Goal: Task Accomplishment & Management: Use online tool/utility

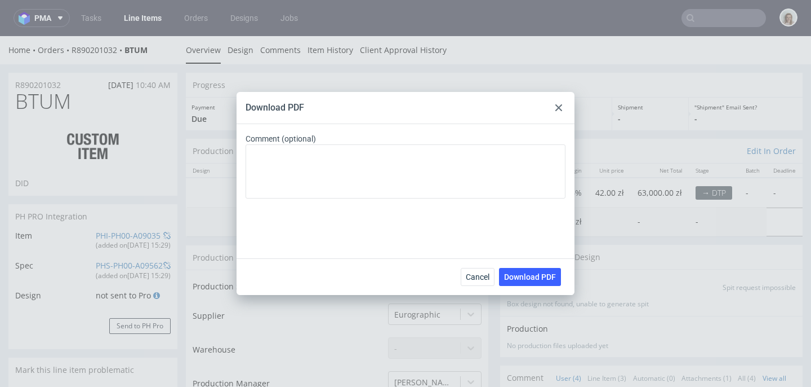
scroll to position [1588, 0]
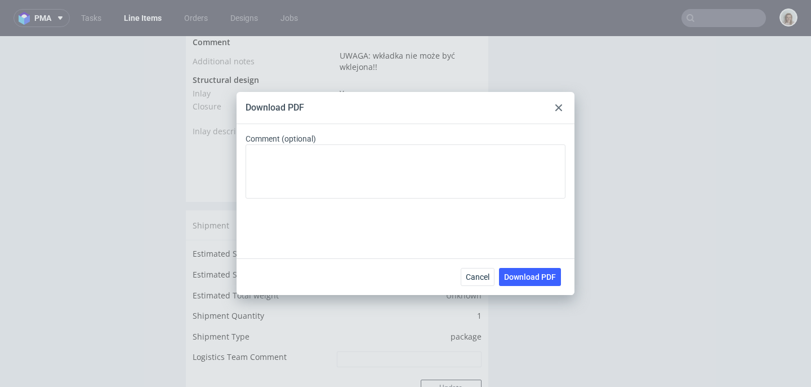
click at [560, 109] on icon at bounding box center [559, 107] width 7 height 7
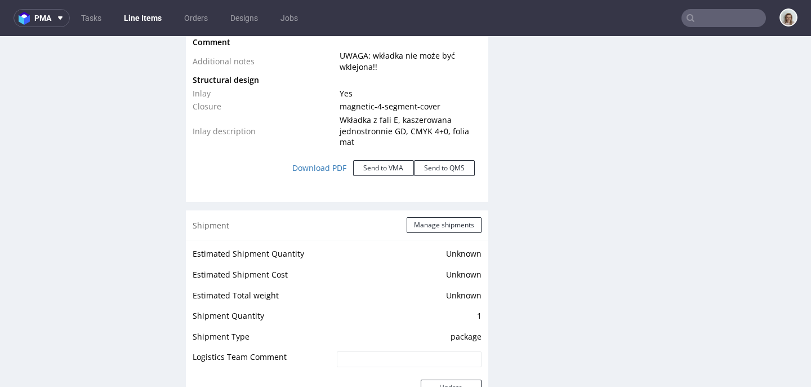
click at [712, 12] on input "text" at bounding box center [724, 18] width 85 height 18
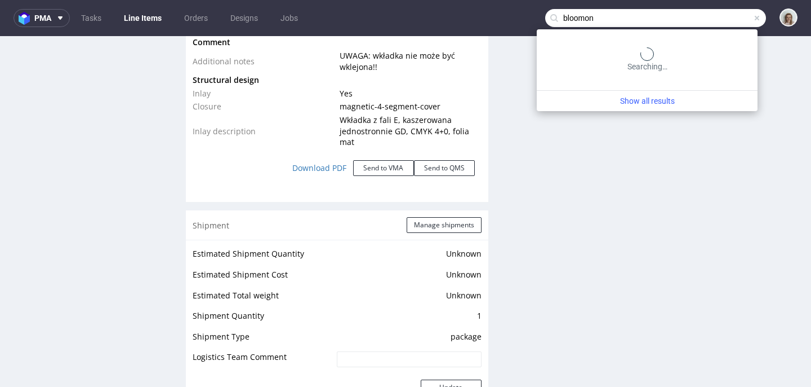
type input "bloomon"
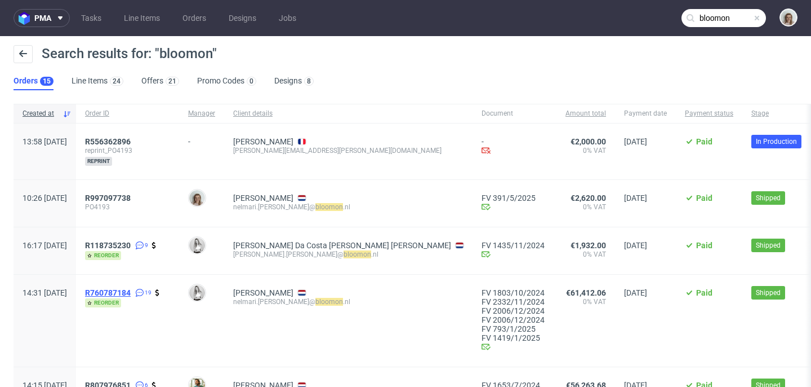
click at [131, 295] on span "R760787184" at bounding box center [108, 292] width 46 height 9
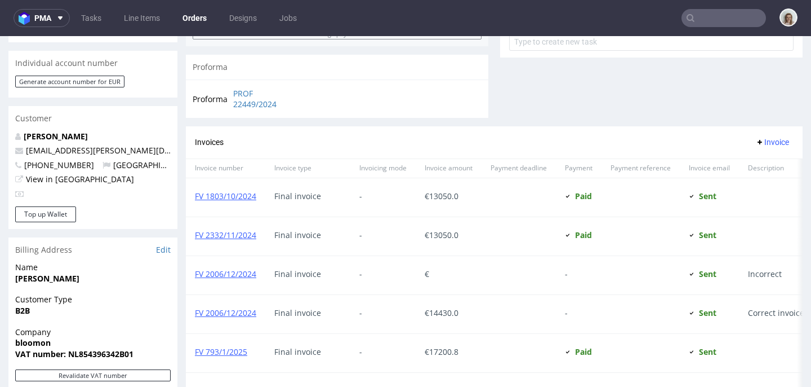
scroll to position [1068, 0]
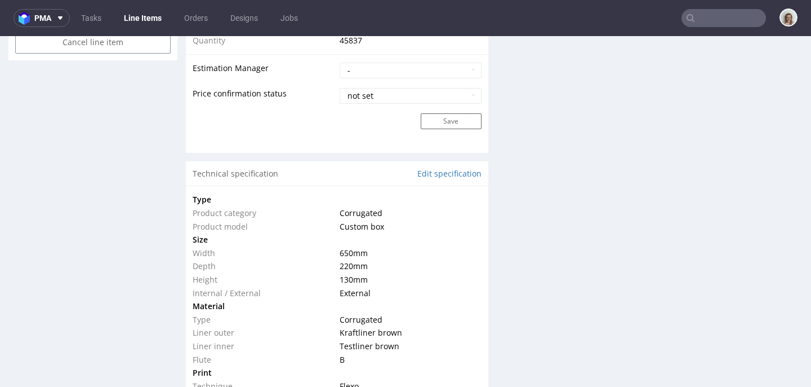
scroll to position [1026, 0]
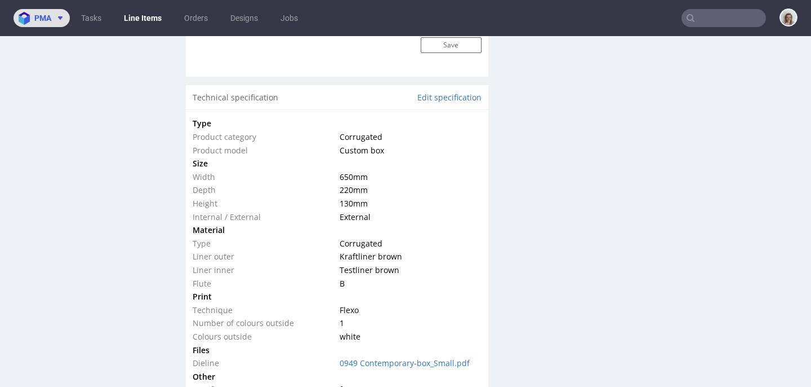
click at [43, 19] on span "pma" at bounding box center [42, 18] width 17 height 8
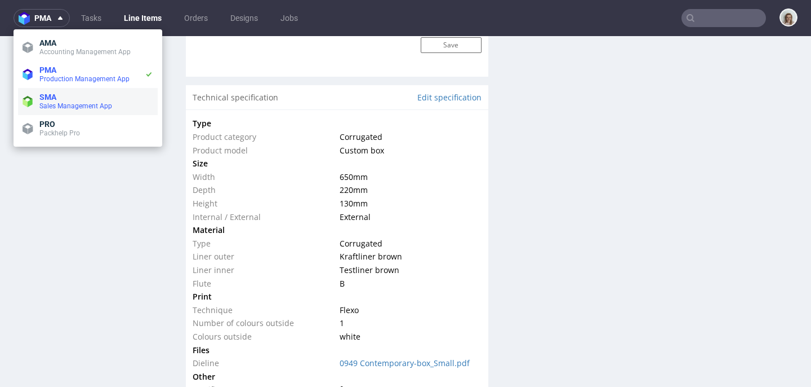
click at [57, 108] on span "Sales Management App" at bounding box center [75, 106] width 73 height 8
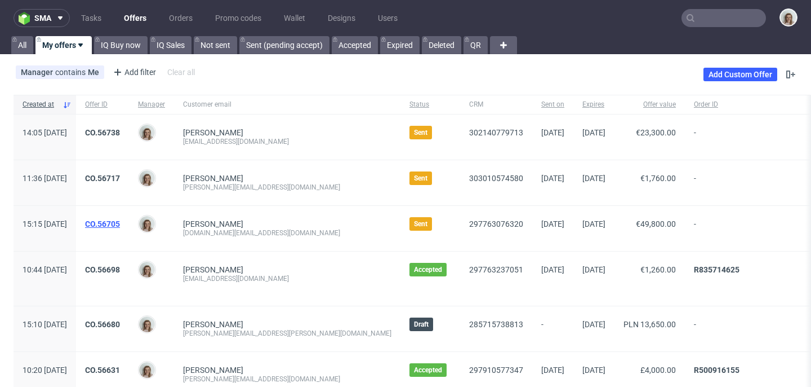
click at [120, 224] on link "CO.56705" at bounding box center [102, 223] width 35 height 9
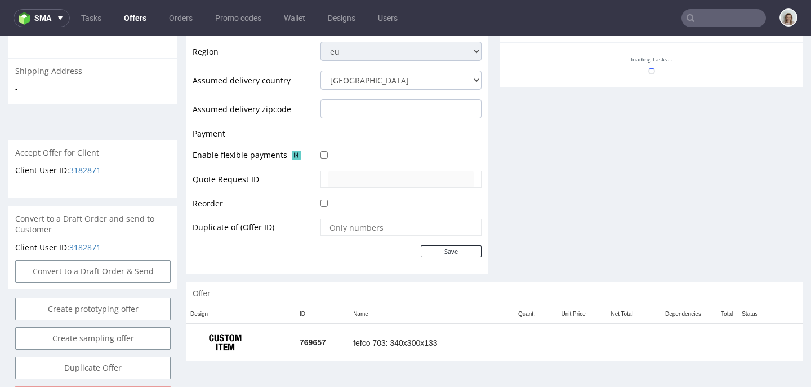
scroll to position [454, 0]
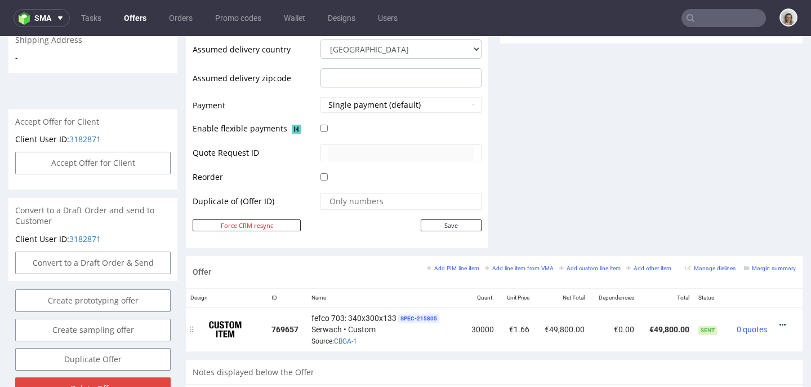
click at [780, 322] on icon at bounding box center [783, 325] width 6 height 8
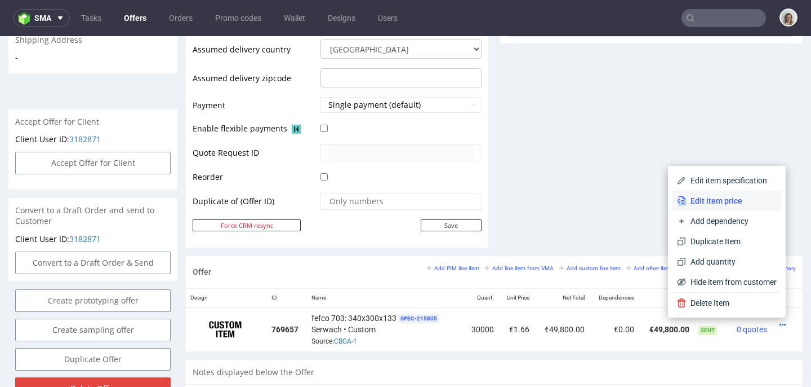
click at [711, 192] on li "Edit item price" at bounding box center [727, 200] width 109 height 20
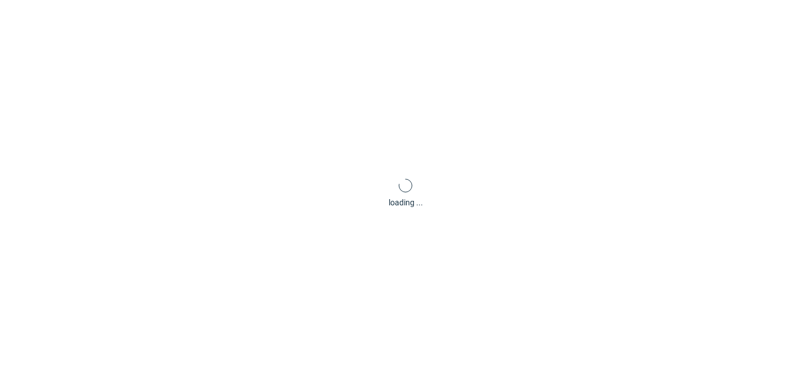
type input "147000"
type input "8288.56"
type input "1800"
type input "26.36"
type input "1.66"
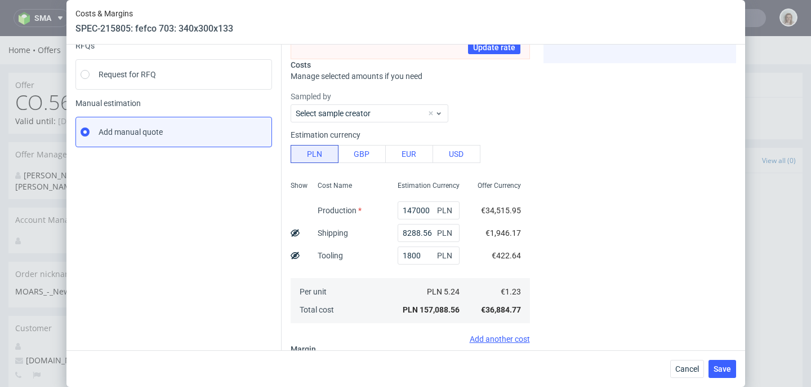
scroll to position [172, 0]
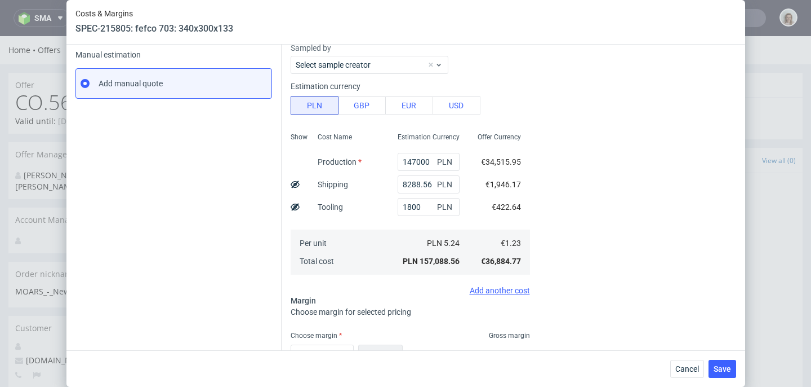
click at [783, 188] on div "Costs & Margins SPEC-215805: fefco 703: 340x300x133 30000 pcs Instant Quotes Re…" at bounding box center [405, 193] width 811 height 387
click at [703, 366] on button "Cancel" at bounding box center [688, 369] width 34 height 18
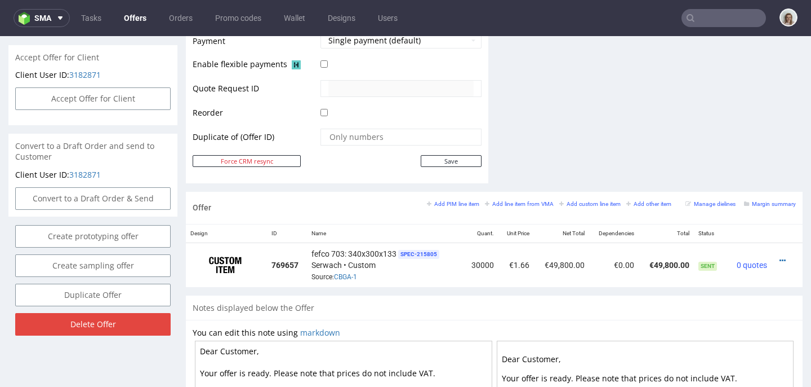
scroll to position [480, 0]
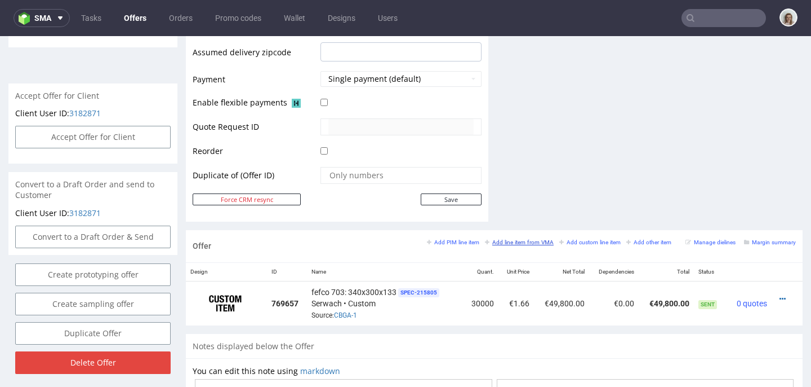
click at [516, 245] on small "Add line item from VMA" at bounding box center [519, 242] width 69 height 6
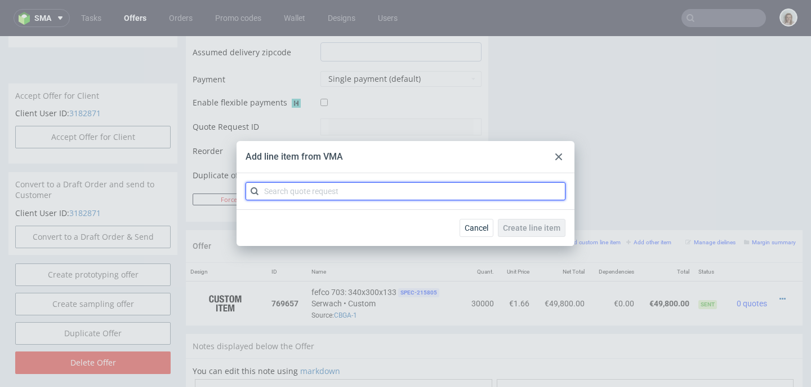
click at [454, 190] on input "text" at bounding box center [406, 191] width 320 height 18
paste input "CBGA-2"
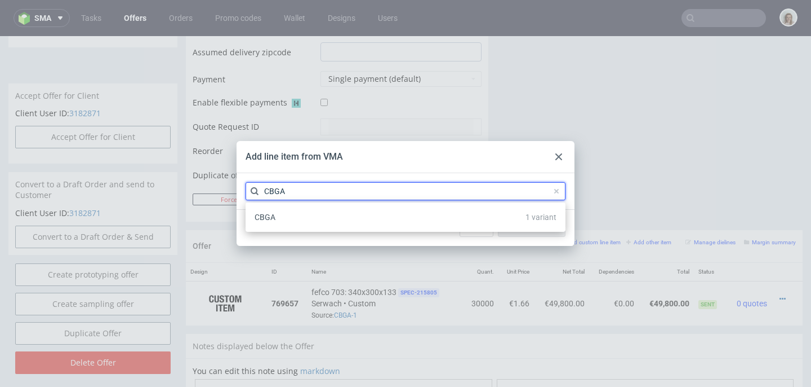
type input "CBGA"
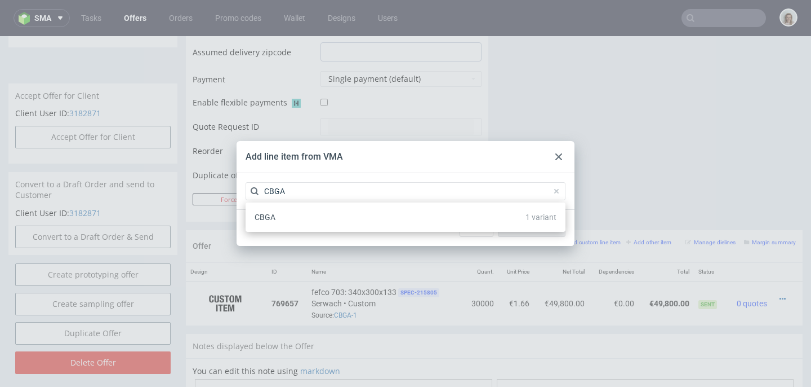
click at [362, 213] on div "CBGA 1 variant" at bounding box center [405, 217] width 311 height 20
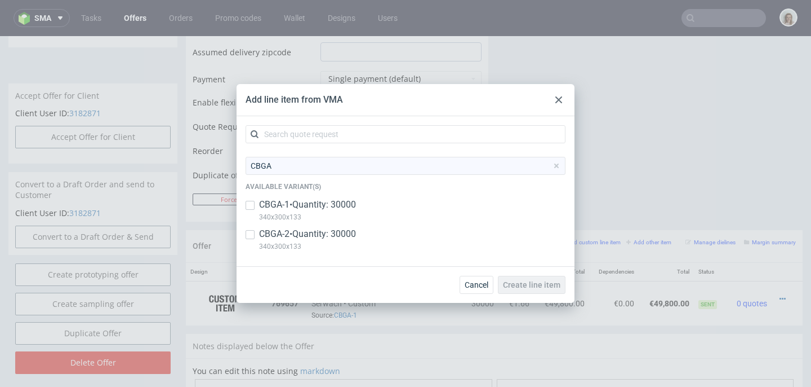
click at [352, 228] on p "CBGA-2 • Quantity: 30000" at bounding box center [307, 234] width 97 height 12
checkbox input "true"
click at [529, 279] on button "Create line item" at bounding box center [532, 285] width 68 height 18
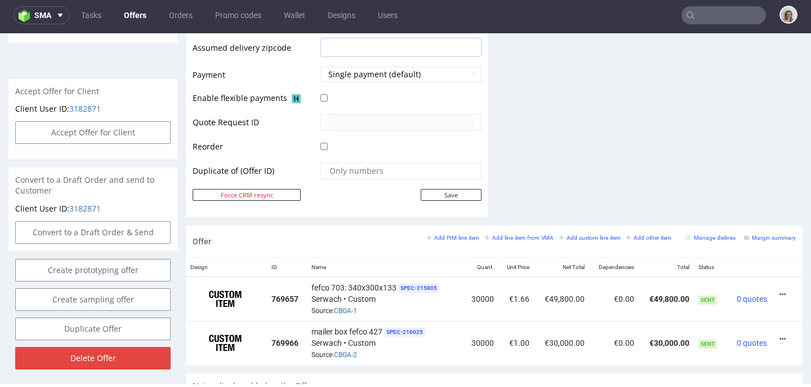
scroll to position [545, 0]
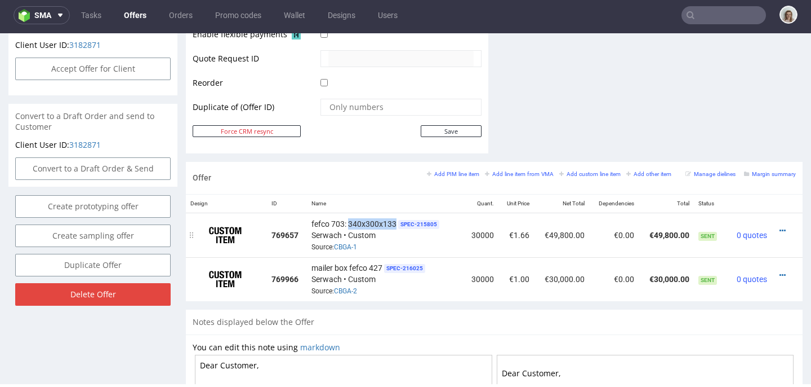
drag, startPoint x: 347, startPoint y: 220, endPoint x: 394, endPoint y: 223, distance: 47.4
click at [394, 223] on div "fefco 703: 340x300x133 SPEC- 215805 Serwach • Custom Source: CBGA-1" at bounding box center [385, 235] width 147 height 35
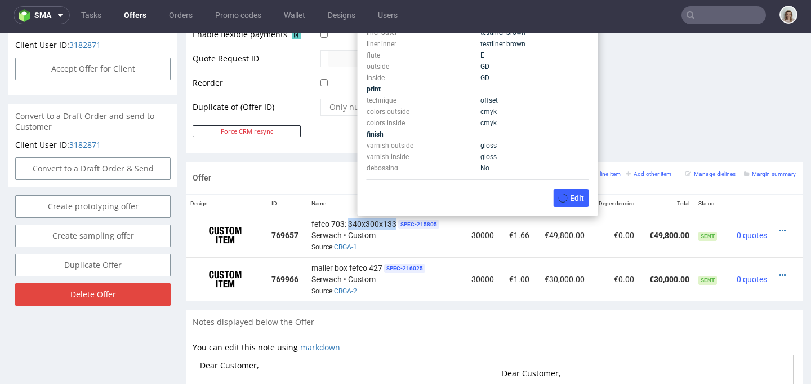
copy span "340x300x133"
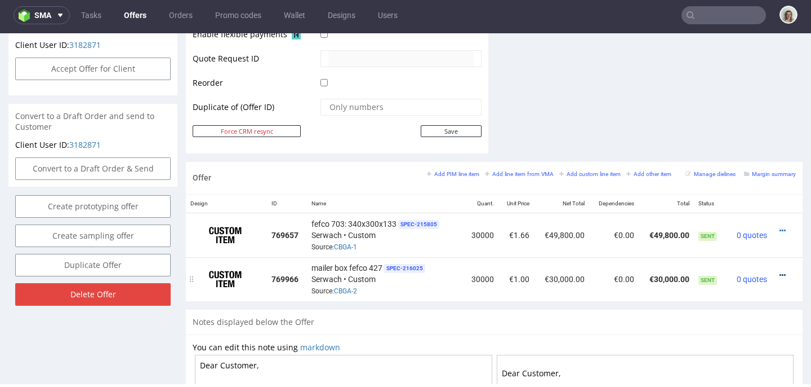
click at [780, 273] on icon at bounding box center [783, 275] width 6 height 8
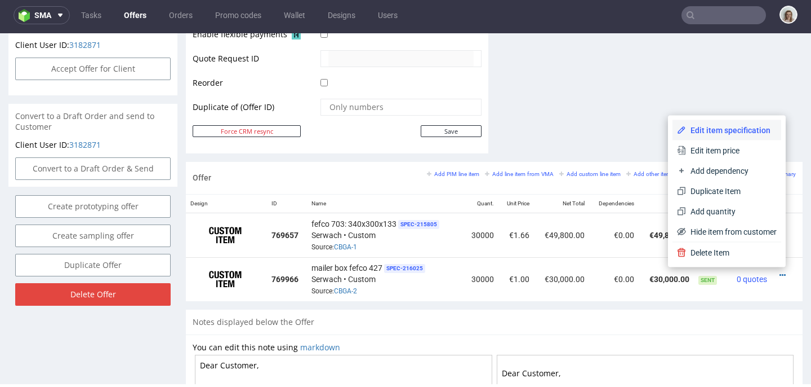
click at [713, 136] on li "Edit item specification" at bounding box center [727, 130] width 109 height 20
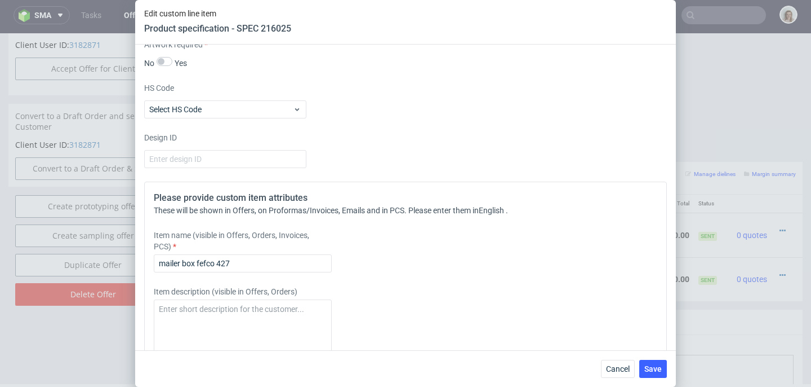
scroll to position [1918, 0]
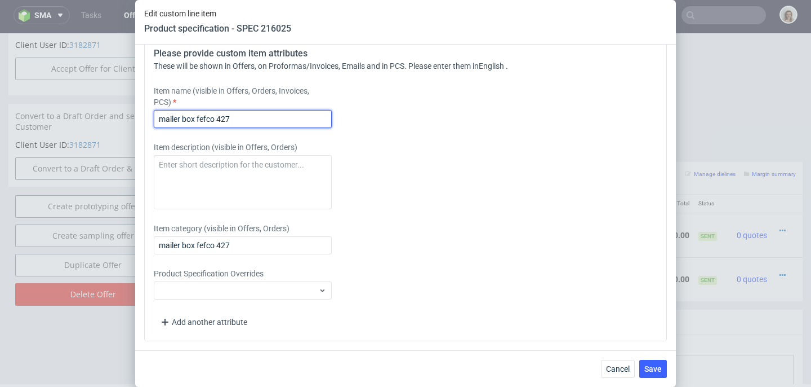
click at [225, 117] on input "mailer box fefco 427" at bounding box center [243, 119] width 178 height 18
click at [236, 116] on input "mailer box fefco 427" at bounding box center [243, 119] width 178 height 18
paste input "340x300x133"
drag, startPoint x: 296, startPoint y: 118, endPoint x: 143, endPoint y: 117, distance: 152.7
click at [143, 117] on div "Supplier Custom Custom supplier Serwach Technical specification Instant price R…" at bounding box center [405, 197] width 541 height 305
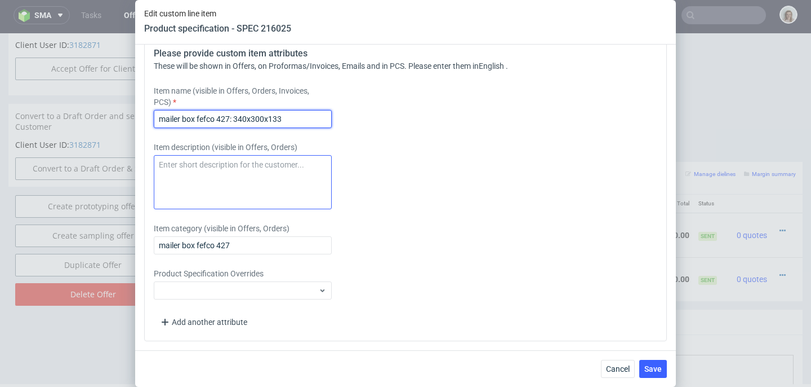
type input "mailer box fefco 427: 340x300x133"
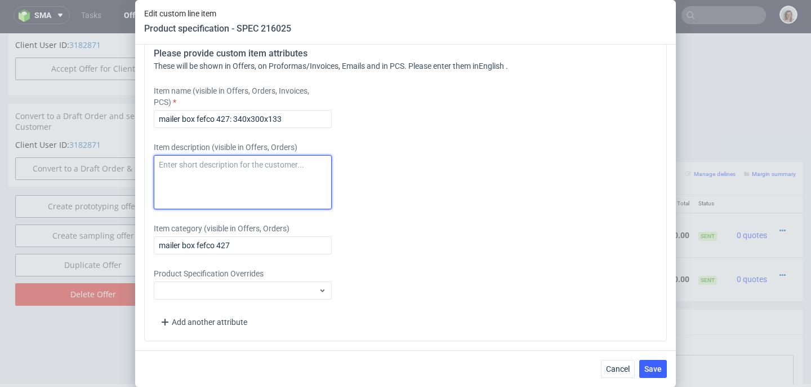
click at [176, 159] on textarea at bounding box center [243, 182] width 178 height 54
paste textarea "mailer box fefco 427: 340x300x133"
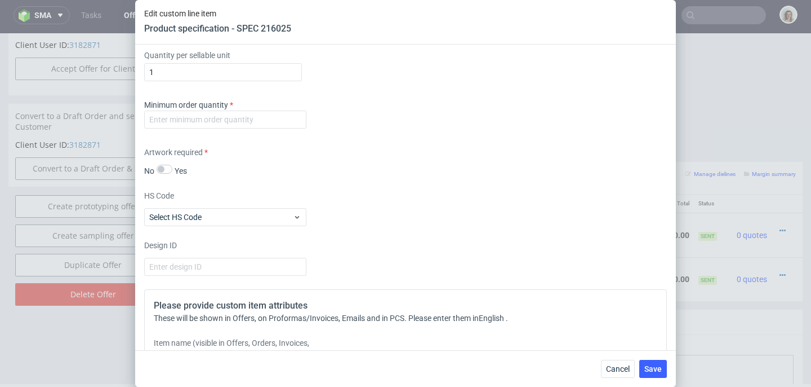
scroll to position [1642, 0]
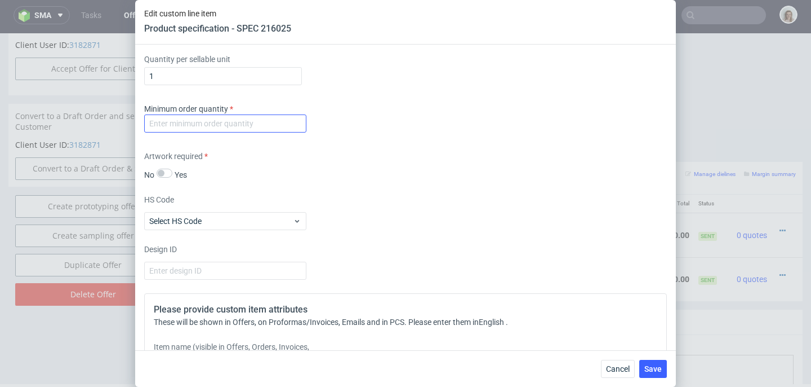
type textarea "mailer box fefco 427: 340x300x133"
click at [236, 132] on input "number" at bounding box center [225, 123] width 162 height 18
type input "1"
click at [647, 369] on span "Save" at bounding box center [653, 369] width 17 height 8
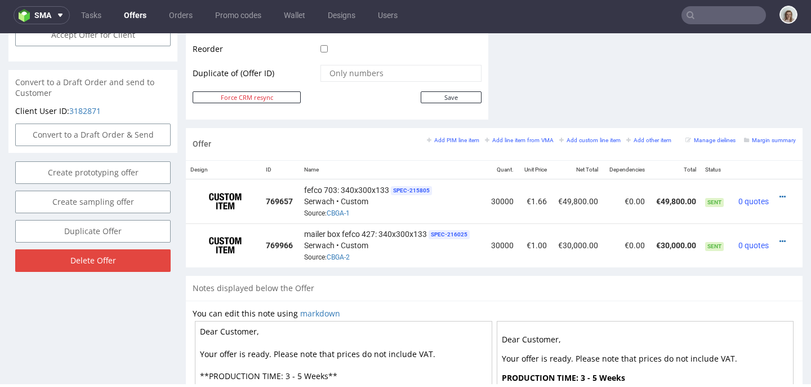
scroll to position [672, 0]
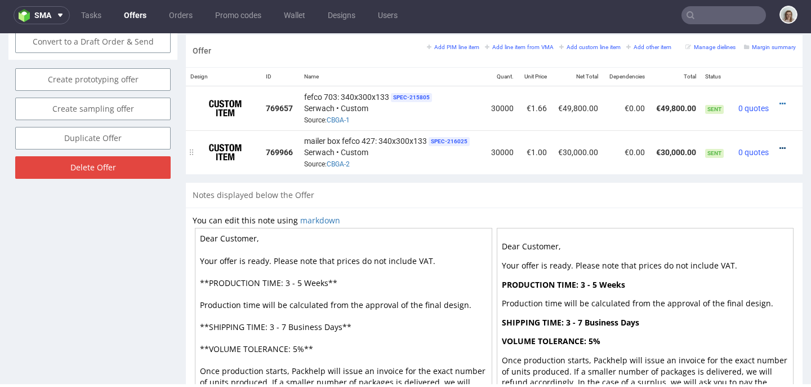
click at [780, 149] on icon at bounding box center [783, 148] width 6 height 8
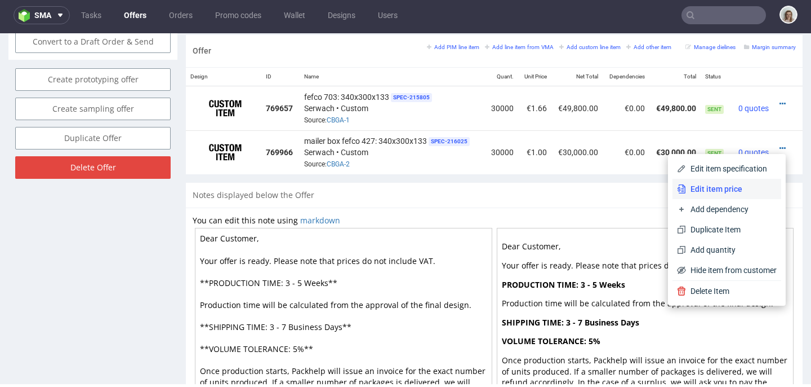
click at [735, 185] on span "Edit item price" at bounding box center [731, 188] width 91 height 11
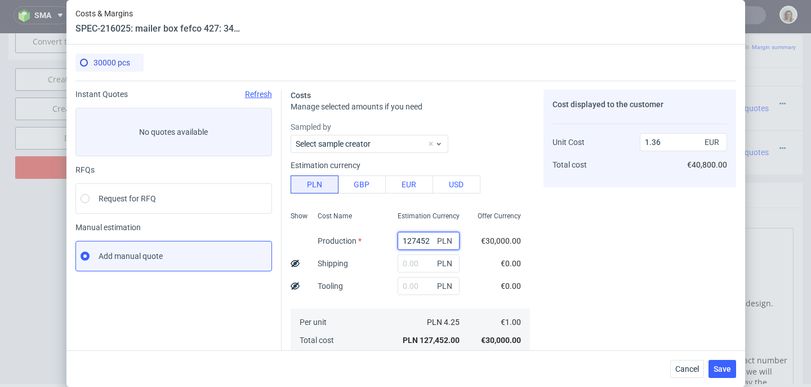
drag, startPoint x: 419, startPoint y: 241, endPoint x: 394, endPoint y: 241, distance: 25.4
click at [398, 241] on input "127452" at bounding box center [429, 241] width 62 height 18
paste input "130800"
type input "1130800"
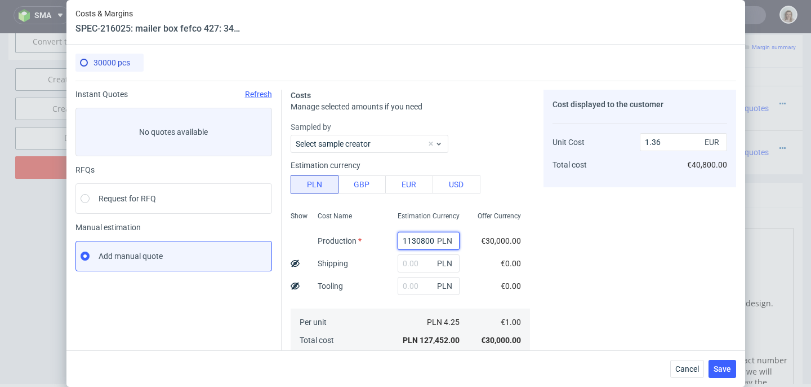
type input "12.05"
drag, startPoint x: 418, startPoint y: 238, endPoint x: 376, endPoint y: 241, distance: 41.2
click at [387, 241] on div "1130800 PLN" at bounding box center [427, 240] width 81 height 23
paste input "text"
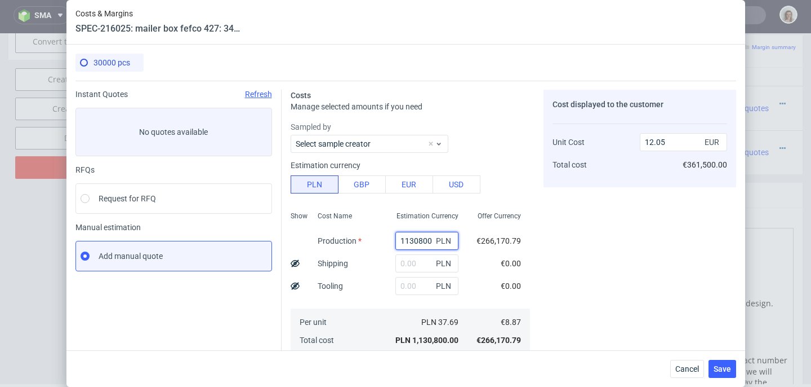
type input "130800"
type input "1.39"
type input "130800"
click at [402, 286] on input "text" at bounding box center [429, 286] width 62 height 18
paste input "1560"
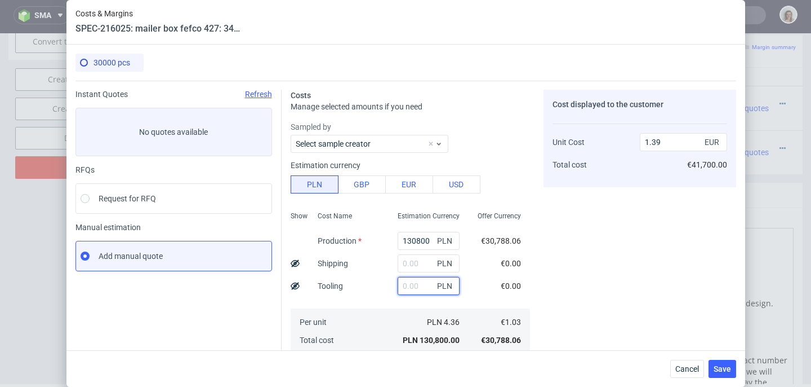
type input "1560"
type input "1.41"
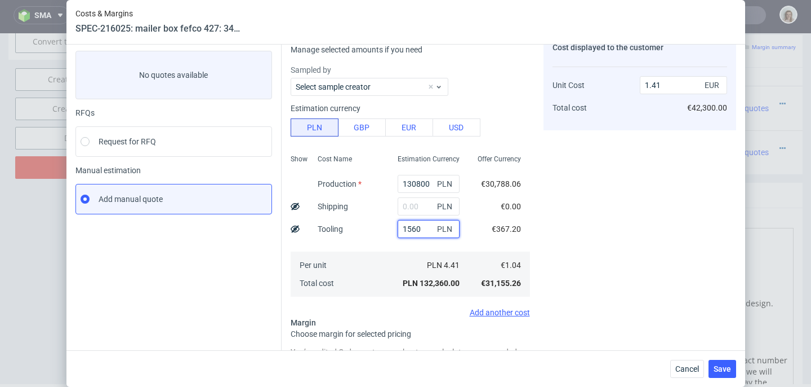
scroll to position [193, 0]
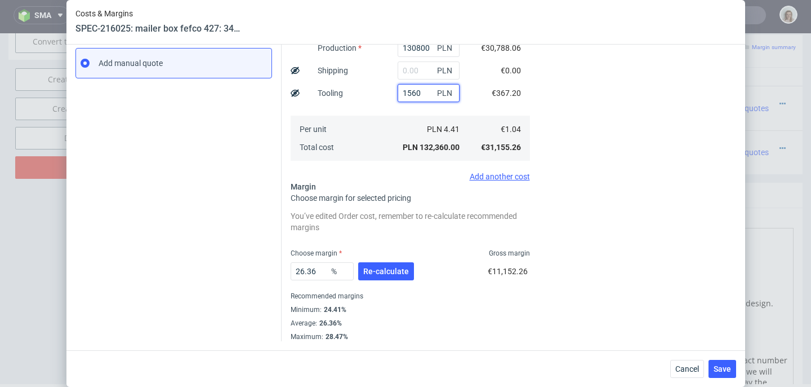
type input "1560"
click at [395, 283] on div "26.36 % Re-calculate" at bounding box center [354, 274] width 126 height 32
click at [394, 276] on button "Re-calculate" at bounding box center [386, 271] width 56 height 18
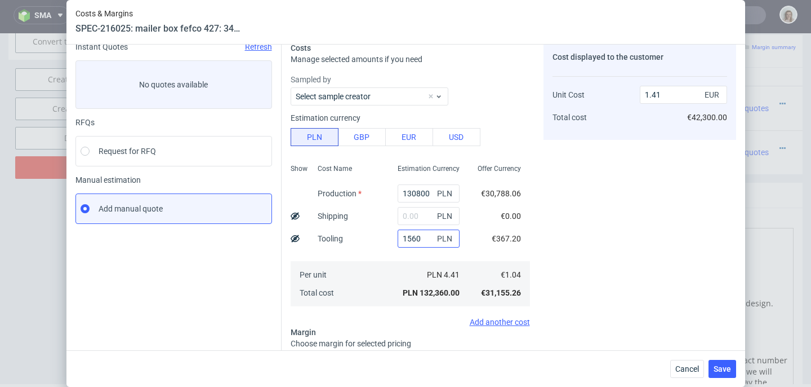
scroll to position [0, 0]
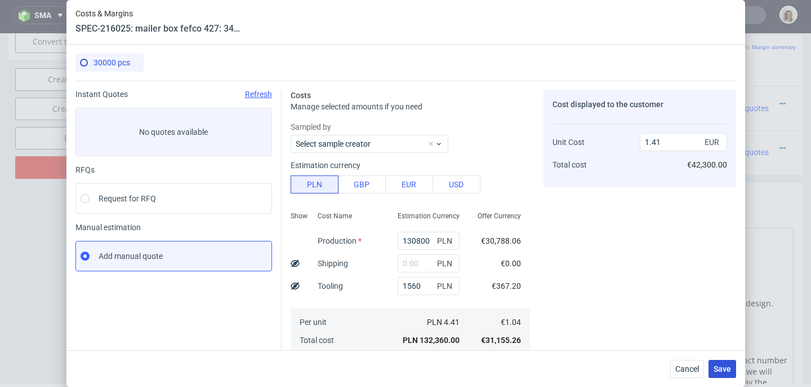
click at [724, 365] on span "Save" at bounding box center [722, 369] width 17 height 8
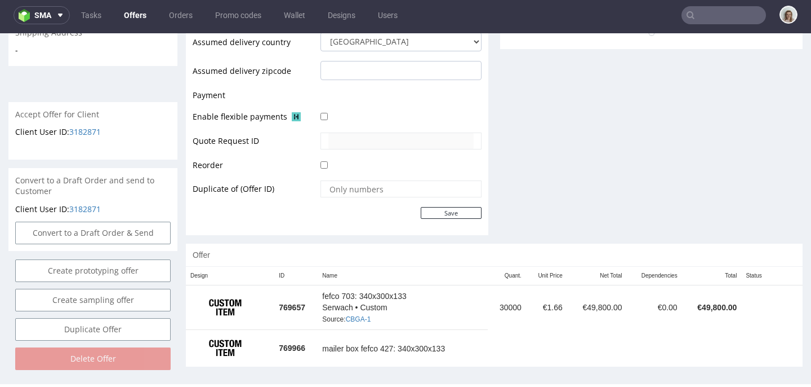
scroll to position [463, 0]
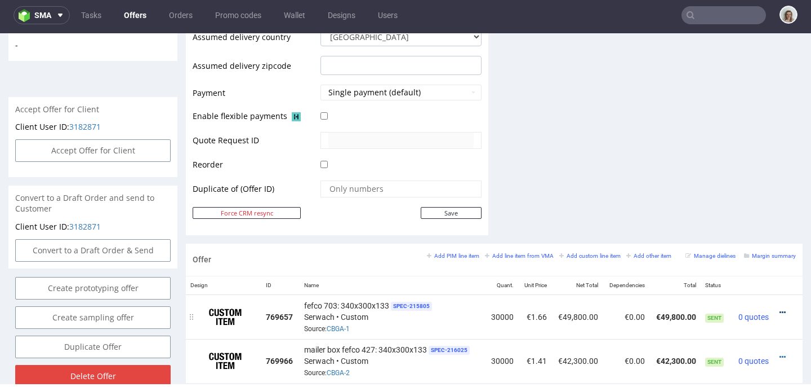
click at [780, 308] on icon at bounding box center [783, 312] width 6 height 8
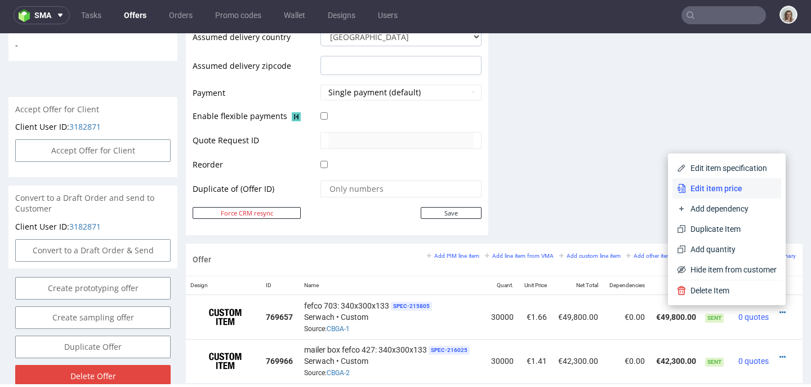
click at [716, 193] on span "Edit item price" at bounding box center [731, 188] width 91 height 11
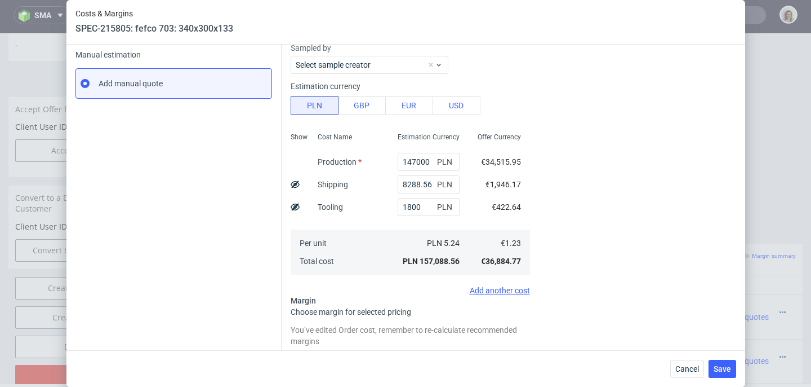
scroll to position [184, 0]
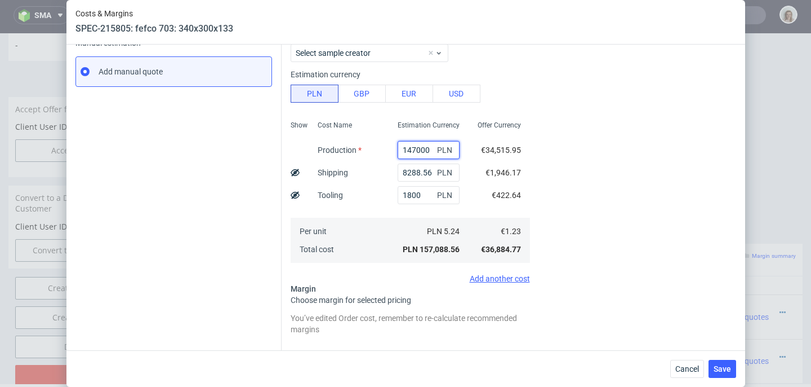
drag, startPoint x: 418, startPoint y: 149, endPoint x: 387, endPoint y: 149, distance: 30.4
click at [398, 149] on input "147000" at bounding box center [429, 150] width 62 height 18
paste input "629"
type input "162900"
type input "1.83"
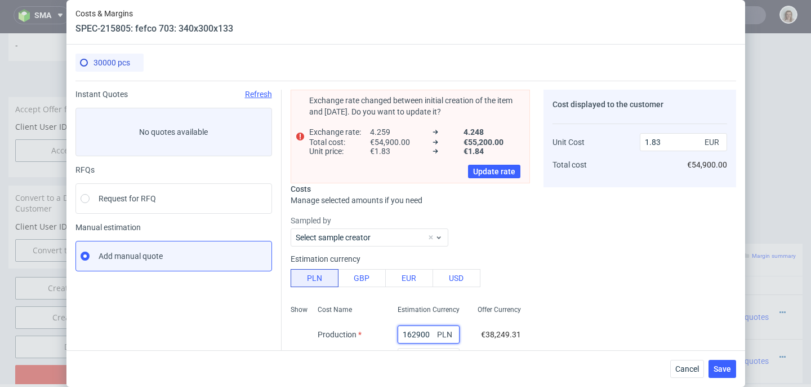
scroll to position [97, 0]
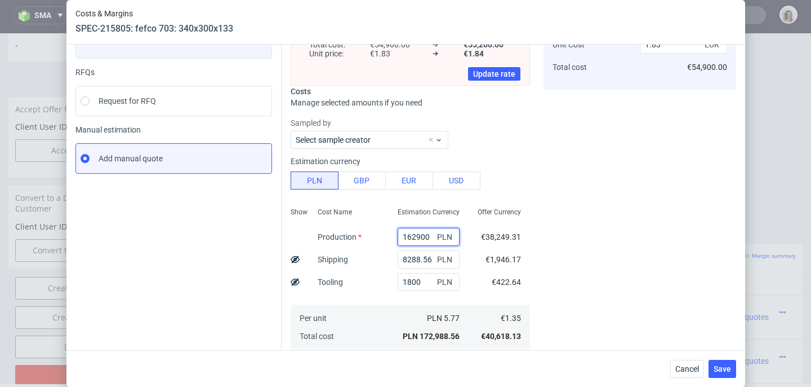
drag, startPoint x: 417, startPoint y: 237, endPoint x: 389, endPoint y: 236, distance: 28.2
click at [398, 236] on input "162900" at bounding box center [429, 237] width 62 height 18
paste input "470"
type input "147000"
type input "1.66"
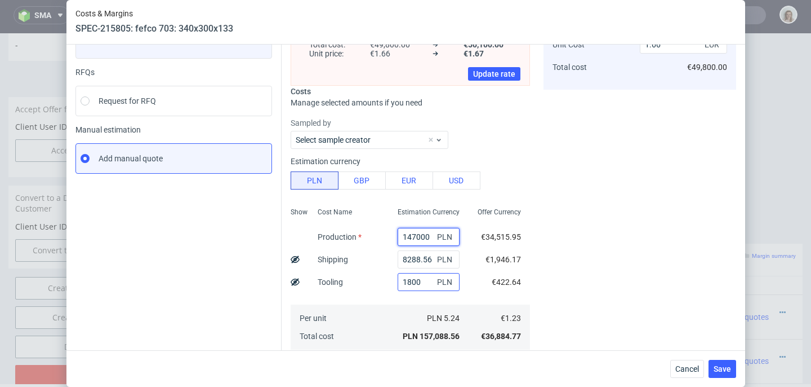
type input "147000"
drag, startPoint x: 412, startPoint y: 281, endPoint x: 382, endPoint y: 281, distance: 30.4
click at [389, 281] on div "1800 PLN" at bounding box center [429, 281] width 80 height 23
type input "15"
type input "1.65"
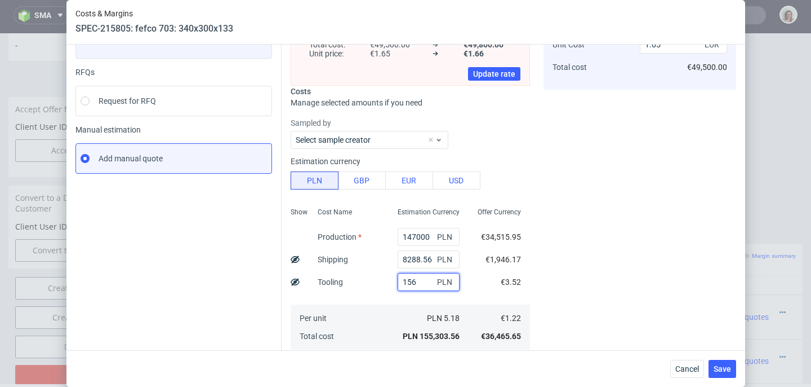
type input "1560"
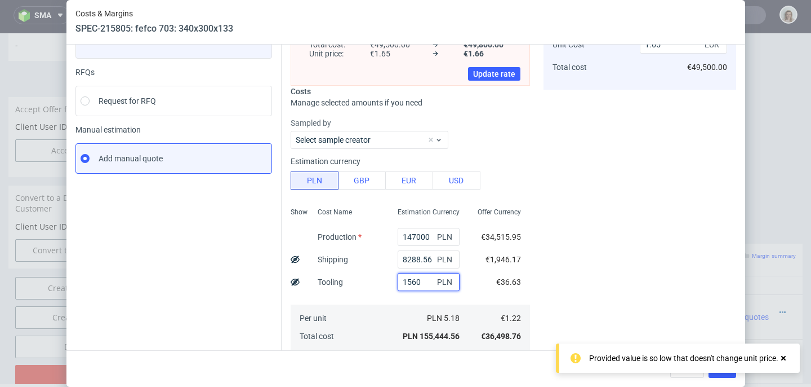
type input "1.66"
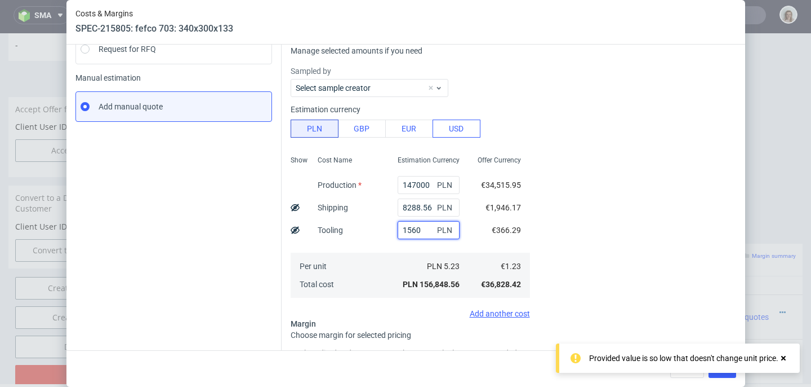
scroll to position [286, 0]
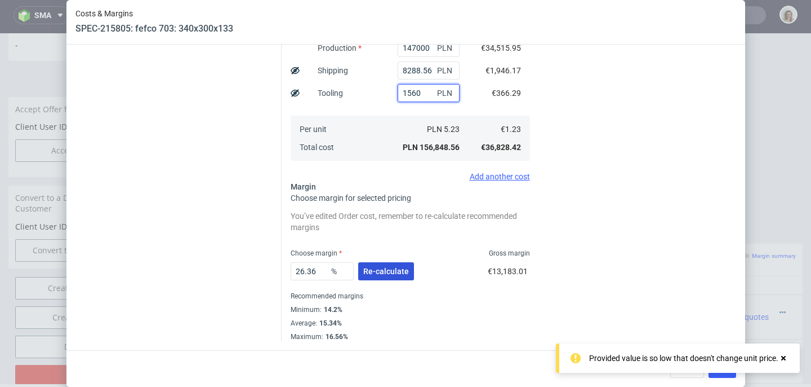
type input "1560"
click at [398, 269] on span "Re-calculate" at bounding box center [386, 271] width 46 height 8
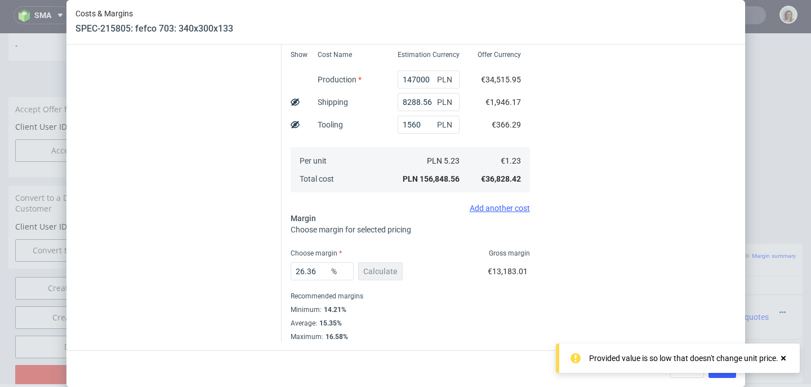
click at [783, 357] on use at bounding box center [784, 358] width 5 height 5
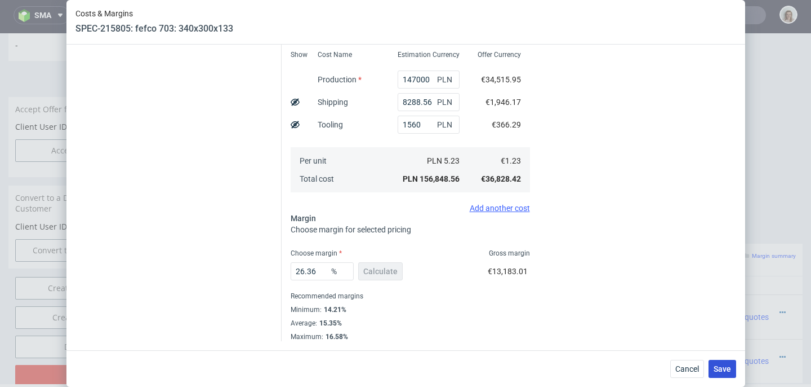
click at [722, 370] on span "Save" at bounding box center [722, 369] width 17 height 8
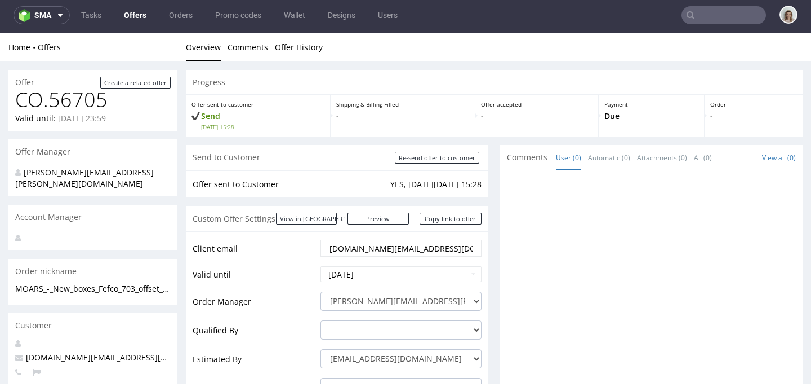
scroll to position [0, 0]
click at [27, 15] on img at bounding box center [27, 15] width 16 height 13
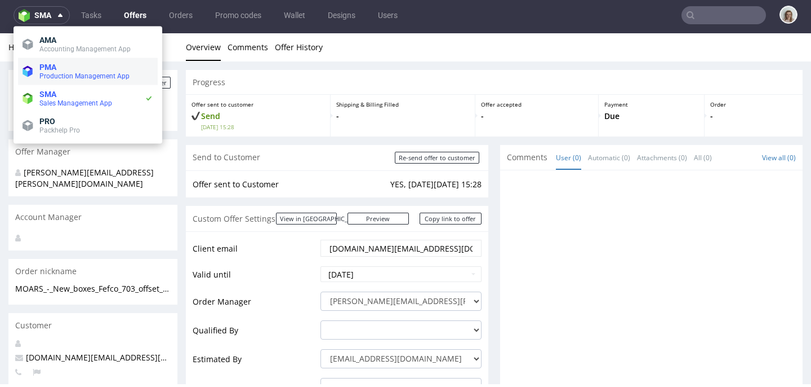
click at [45, 74] on span "Production Management App" at bounding box center [84, 76] width 90 height 8
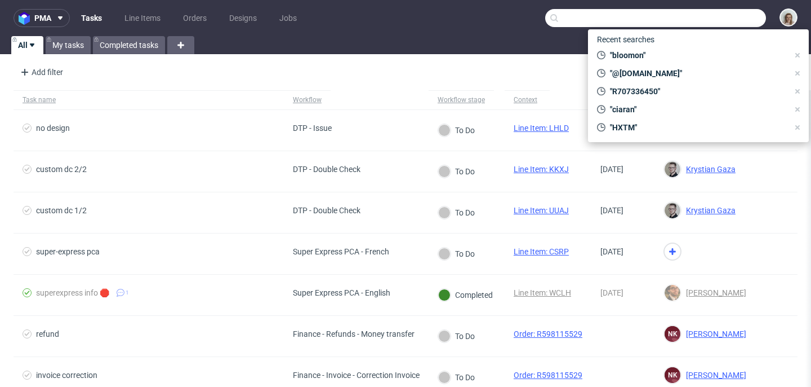
click at [730, 23] on input "text" at bounding box center [656, 18] width 221 height 18
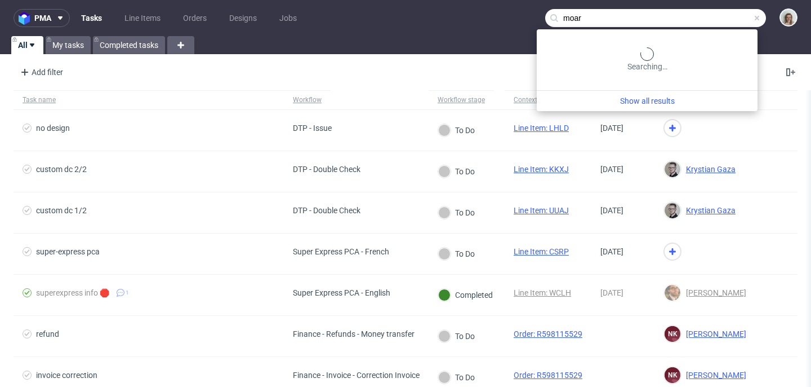
type input "moar"
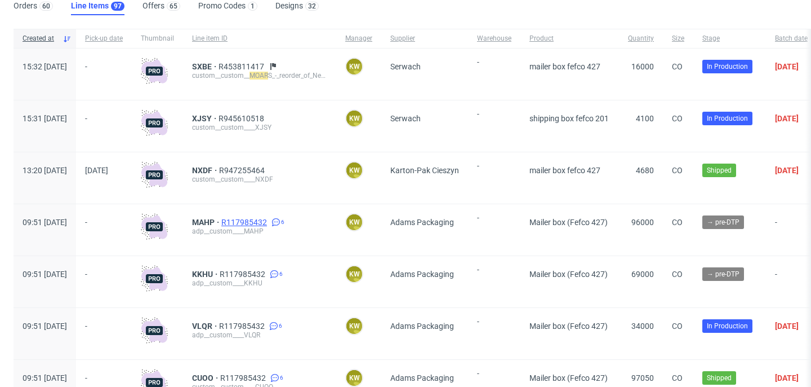
scroll to position [99, 0]
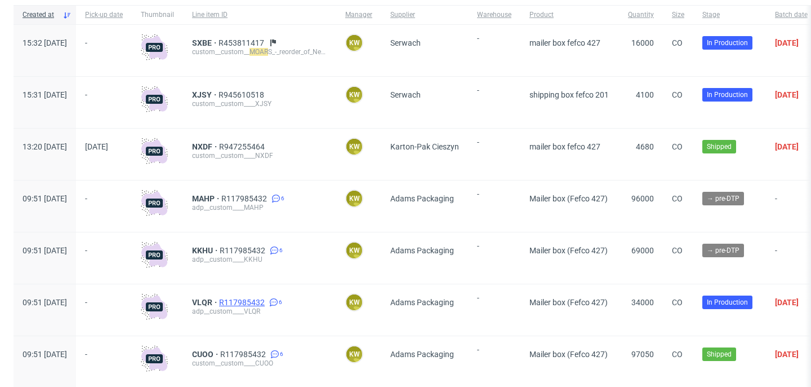
click at [267, 305] on span "R117985432" at bounding box center [243, 302] width 48 height 9
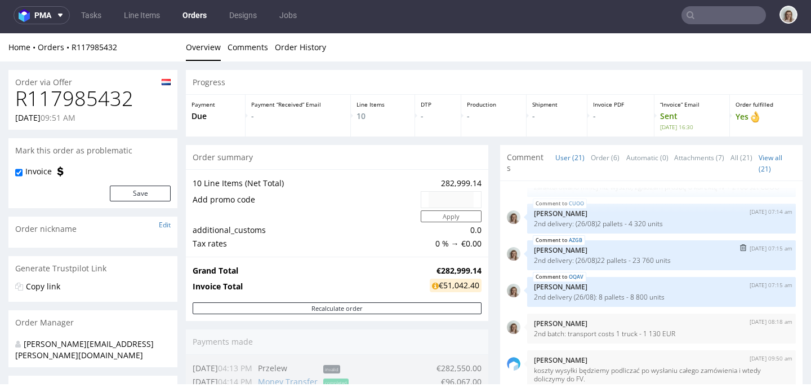
scroll to position [218, 0]
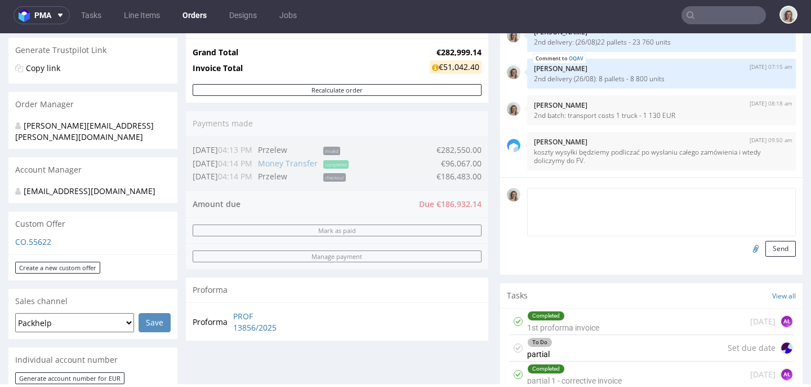
click at [557, 197] on textarea at bounding box center [661, 212] width 269 height 48
paste textarea "Regarding our usual box schedule. with Black Friday coming i was thinking off: …"
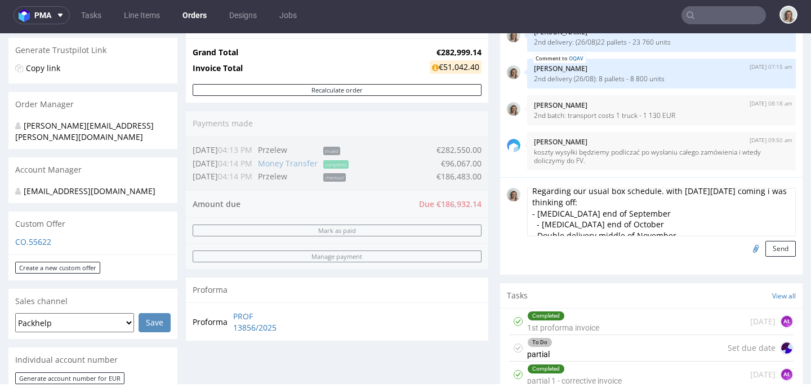
scroll to position [0, 0]
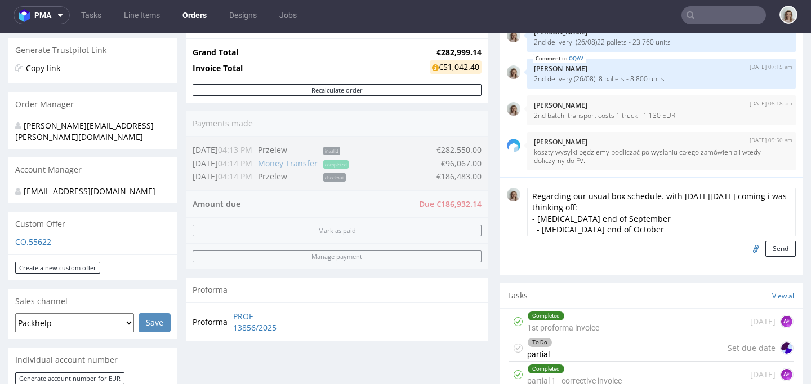
click at [527, 192] on textarea "Regarding our usual box schedule. with Black Friday coming i was thinking off: …" at bounding box center [661, 212] width 269 height 48
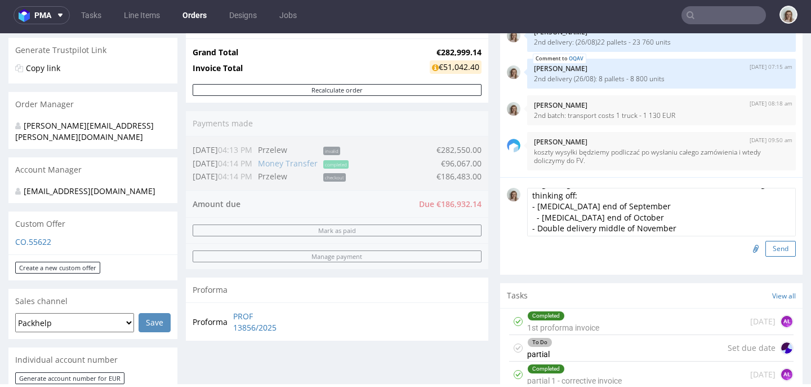
type textarea "Email from the client: Regarding our usual box schedule. with Black Friday comi…"
click at [778, 246] on button "Send" at bounding box center [781, 249] width 30 height 16
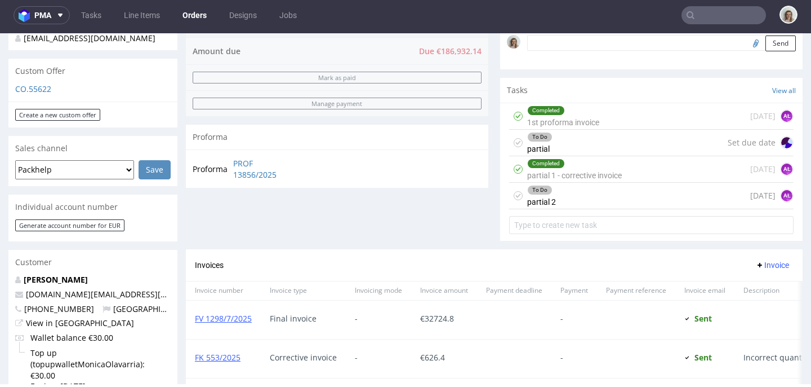
scroll to position [312, 0]
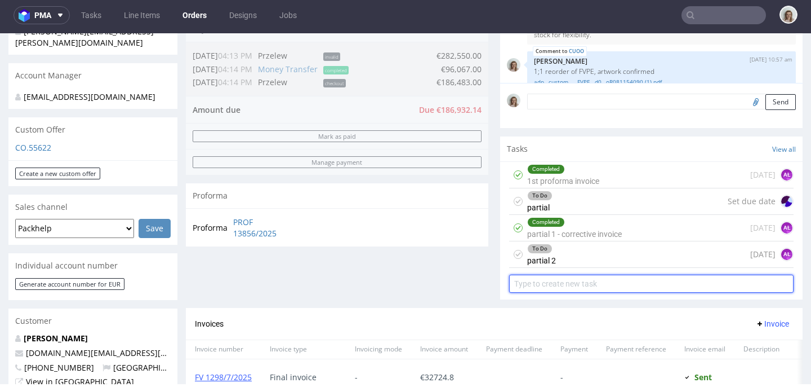
click at [548, 283] on input "text" at bounding box center [651, 283] width 285 height 18
type input "2nd proforma"
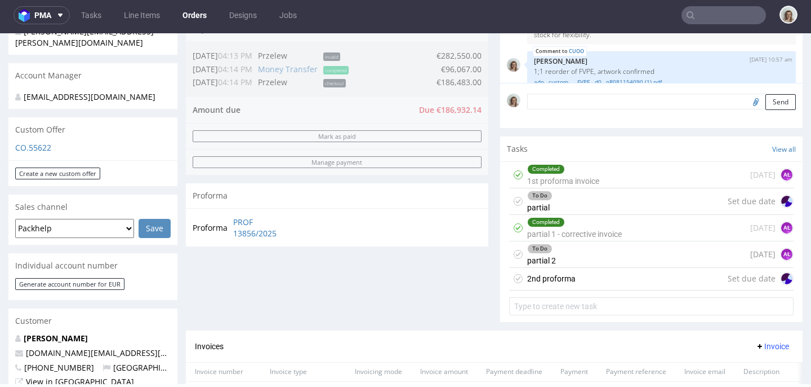
click at [632, 272] on div "2nd proforma Set due date" at bounding box center [651, 279] width 285 height 23
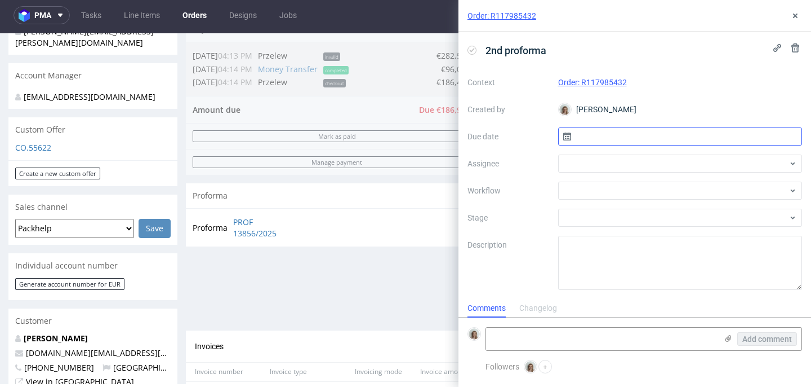
scroll to position [9, 0]
click at [606, 136] on input "text" at bounding box center [680, 136] width 245 height 18
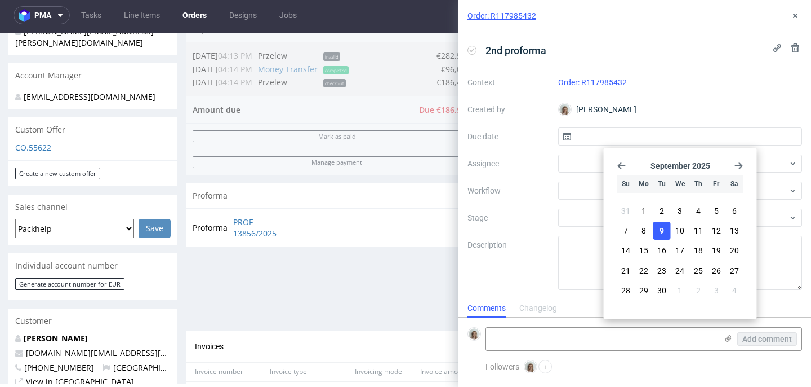
click at [664, 230] on span "9" at bounding box center [662, 230] width 5 height 11
type input "[DATE]"
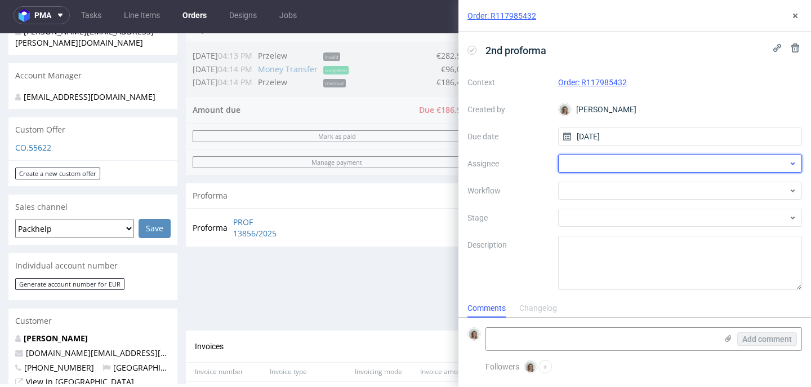
click at [612, 163] on div at bounding box center [680, 163] width 245 height 18
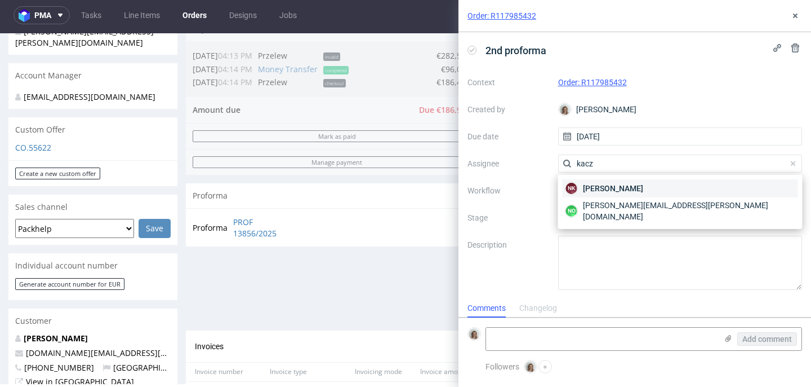
type input "kacz"
click at [609, 183] on span "[PERSON_NAME]" at bounding box center [613, 188] width 60 height 11
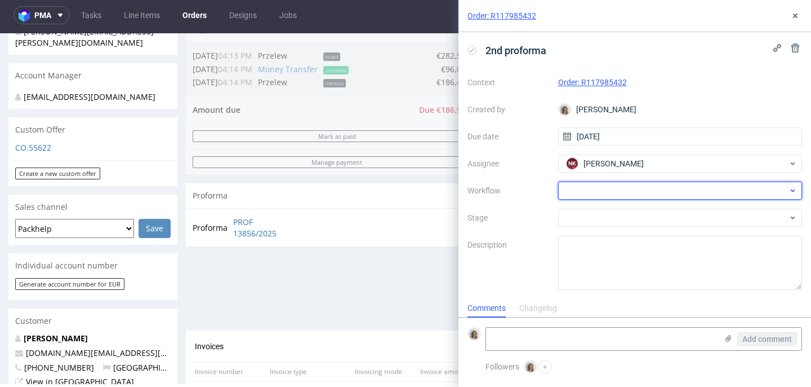
click at [609, 184] on div at bounding box center [680, 190] width 245 height 18
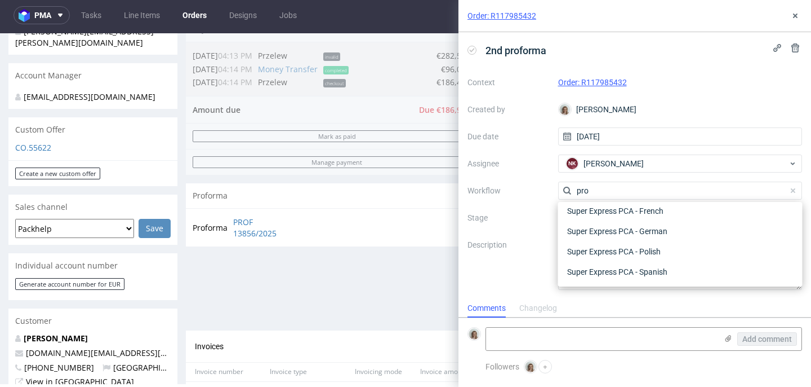
scroll to position [0, 0]
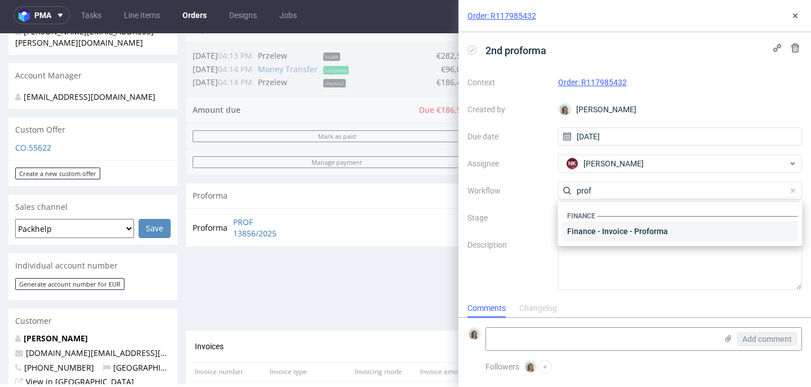
type input "prof"
click at [597, 230] on div "Finance - Invoice - Proforma" at bounding box center [681, 231] width 236 height 20
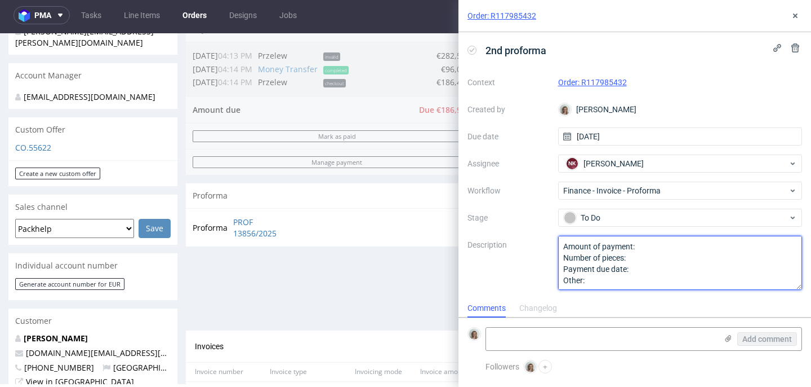
click at [654, 245] on textarea "Amount of payment: Number of pieces: Payment due date: Other:" at bounding box center [680, 263] width 245 height 54
click at [659, 269] on textarea "Amount of payment: Number of pieces: Payment due date: Other:" at bounding box center [680, 263] width 245 height 54
type textarea "Amount of payment: 33% of order value Number of pieces: Payment due date: 15.09…"
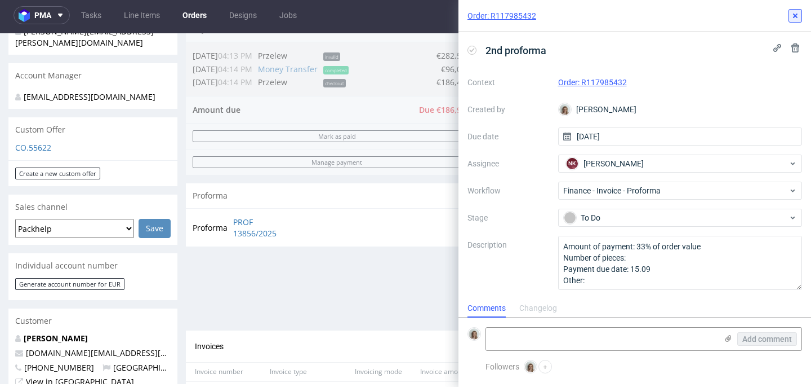
click at [797, 12] on icon at bounding box center [795, 15] width 9 height 9
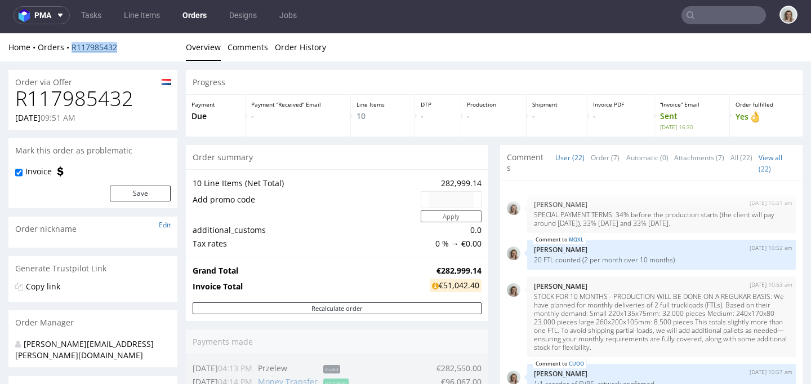
drag, startPoint x: 116, startPoint y: 44, endPoint x: 72, endPoint y: 46, distance: 44.0
click at [72, 46] on div "Home Orders R117985432" at bounding box center [92, 47] width 169 height 11
copy link "R117985432"
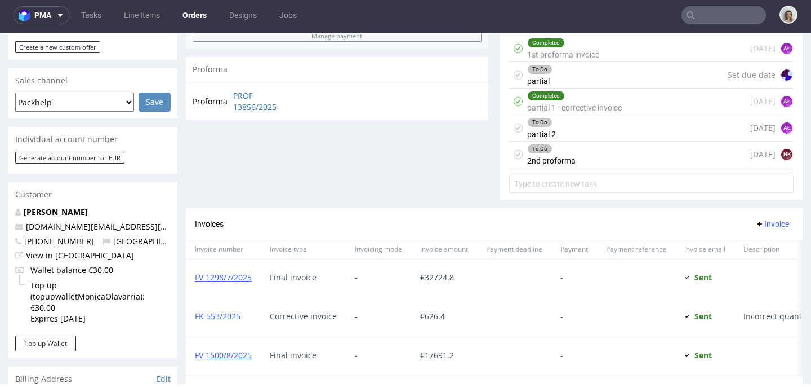
scroll to position [668, 0]
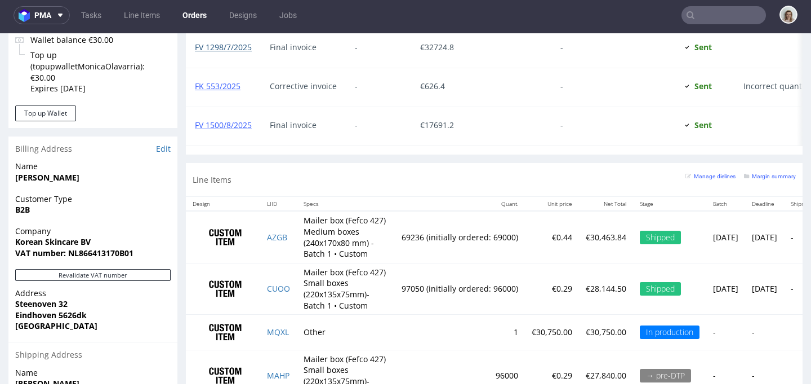
click at [241, 51] on link "FV 1298/7/2025" at bounding box center [223, 47] width 57 height 11
click at [229, 125] on link "FV 1500/8/2025" at bounding box center [223, 124] width 57 height 11
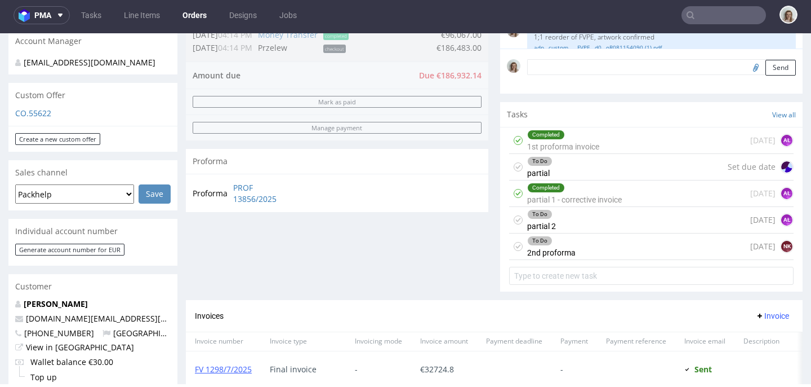
scroll to position [642, 0]
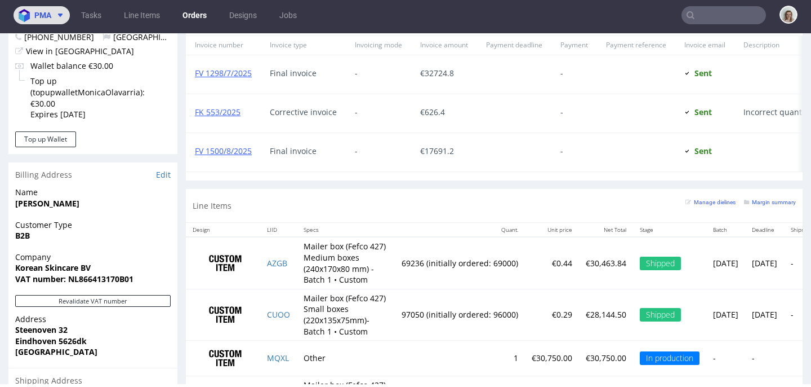
click at [28, 9] on img at bounding box center [27, 15] width 16 height 13
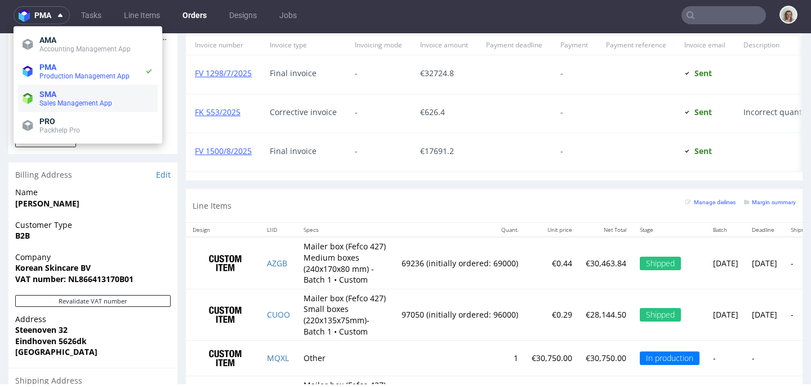
click at [66, 95] on span "SMA" at bounding box center [96, 94] width 114 height 9
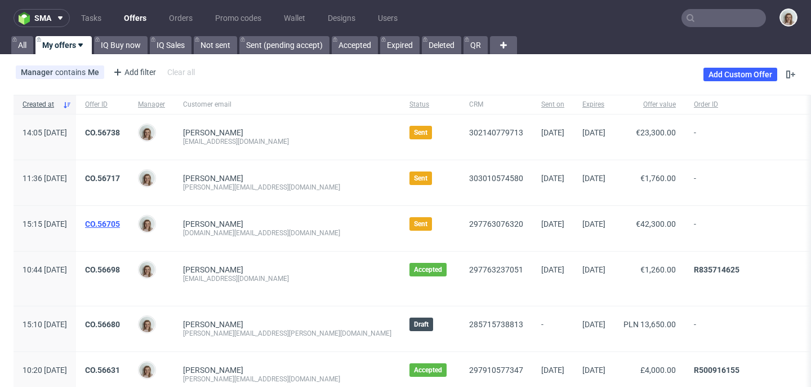
click at [120, 221] on link "CO.56705" at bounding box center [102, 223] width 35 height 9
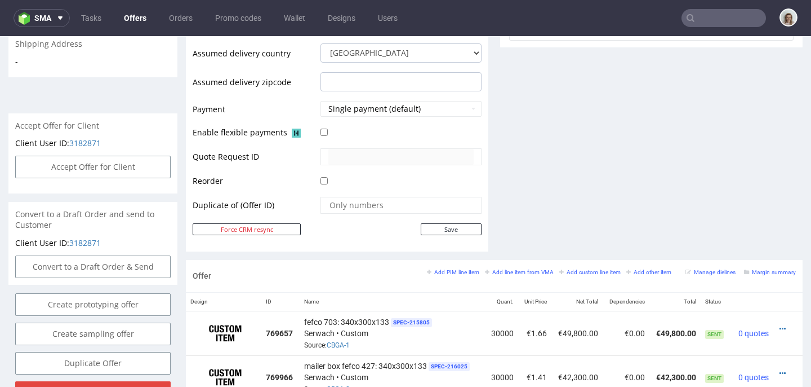
scroll to position [465, 0]
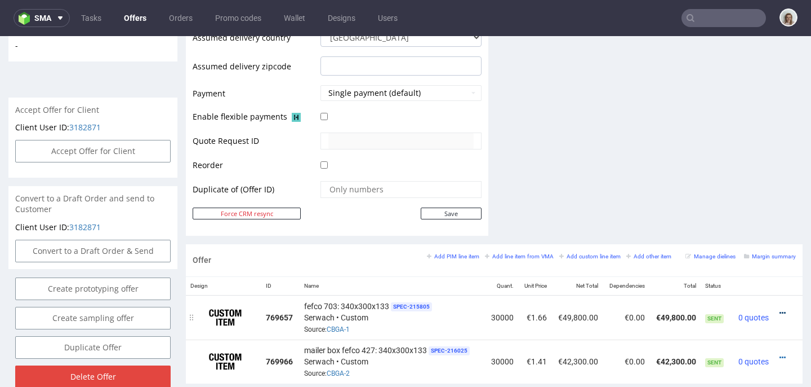
click at [780, 311] on icon at bounding box center [783, 313] width 6 height 8
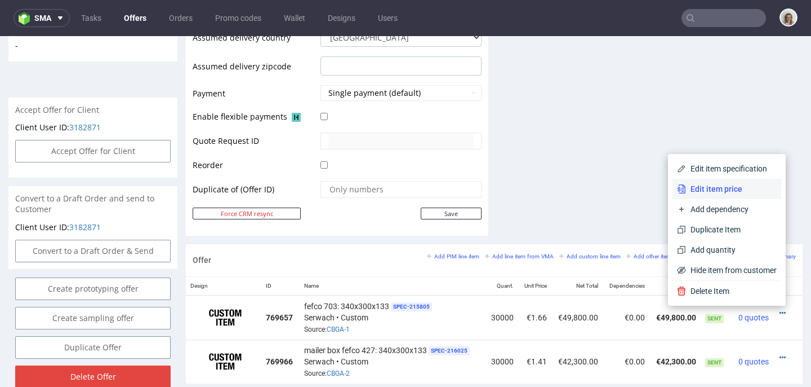
click at [717, 188] on span "Edit item price" at bounding box center [731, 188] width 91 height 11
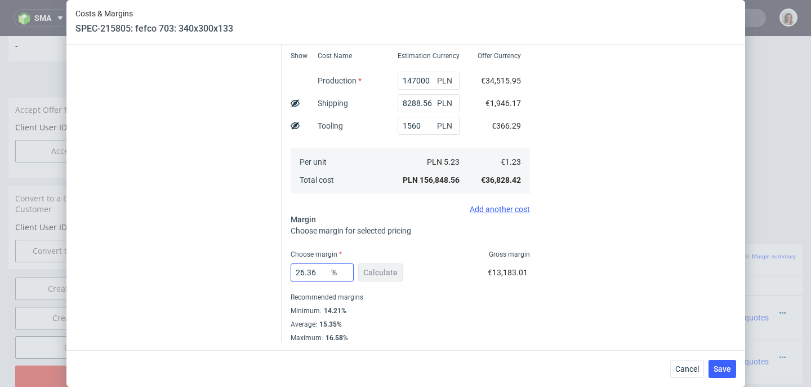
scroll to position [255, 0]
drag, startPoint x: 307, startPoint y: 269, endPoint x: 289, endPoint y: 269, distance: 18.0
click at [291, 269] on input "26.36" at bounding box center [322, 271] width 63 height 18
type input "28"
type input "1.7"
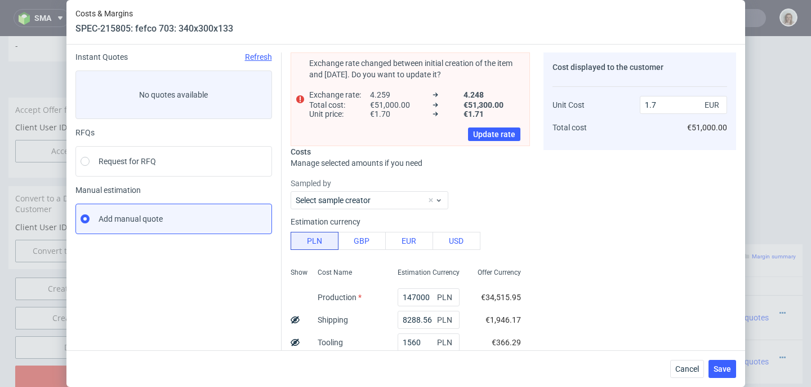
scroll to position [201, 0]
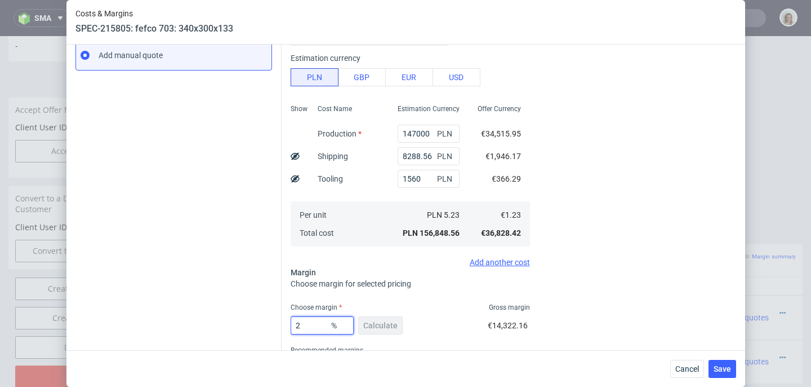
type input "27"
type input "1.25"
type input "27."
type input "1.67"
type input "27.5"
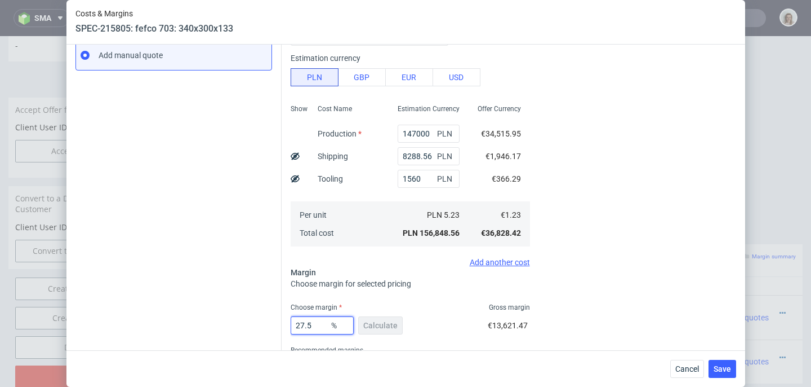
type input "1.69"
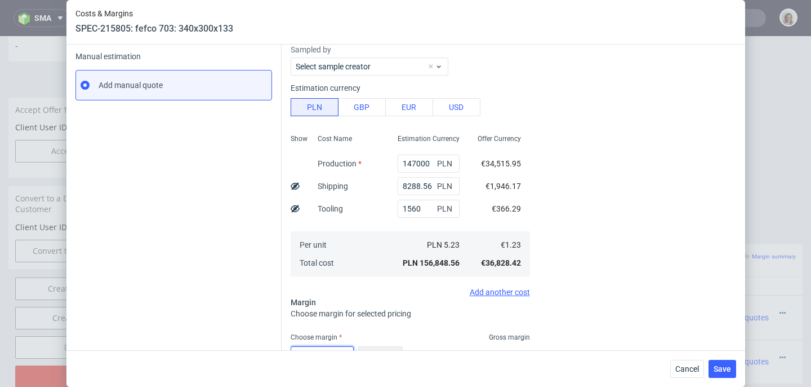
scroll to position [255, 0]
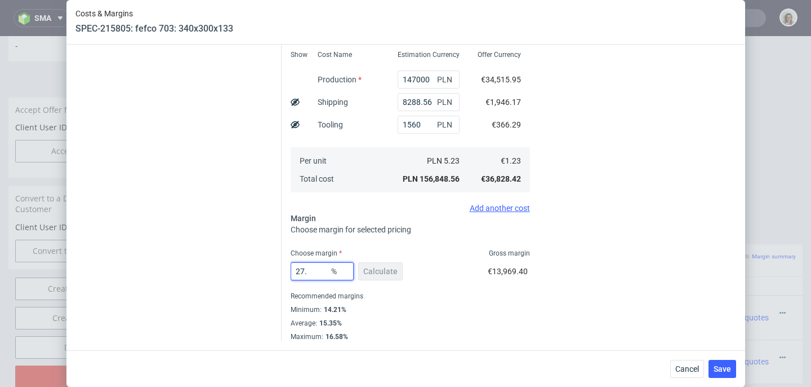
type input "27"
type input "1.67"
type input "2"
type input "1.25"
type input "26"
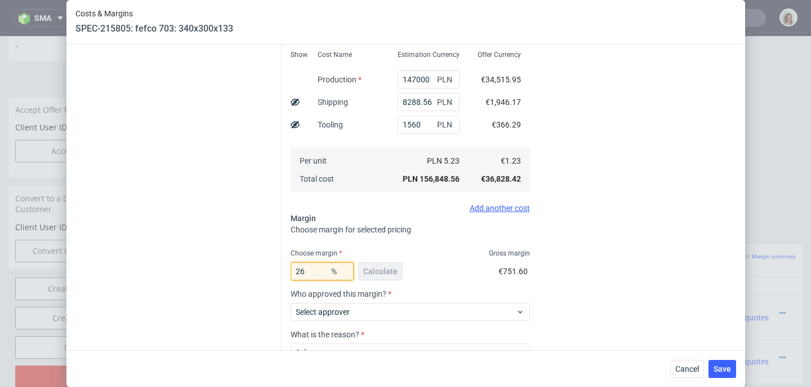
type input "1.65"
type input "26.36"
type input "1.66"
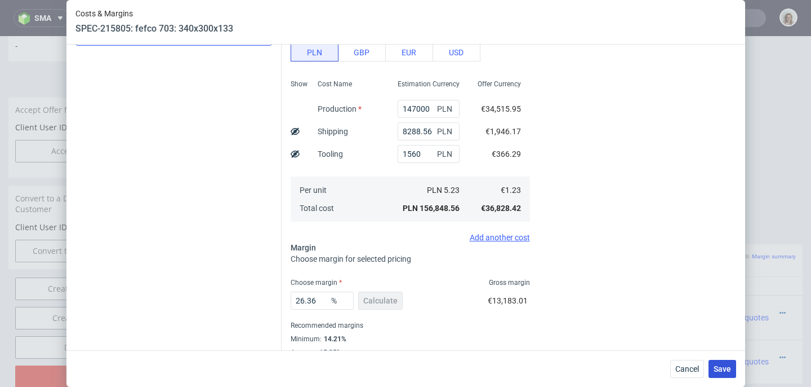
click at [731, 370] on span "Save" at bounding box center [722, 369] width 17 height 8
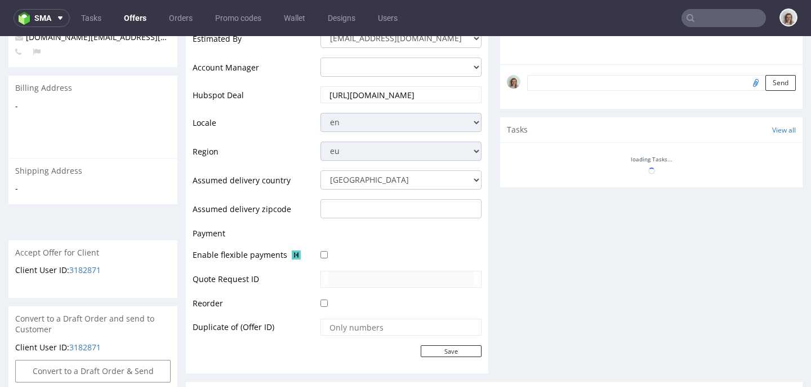
scroll to position [454, 0]
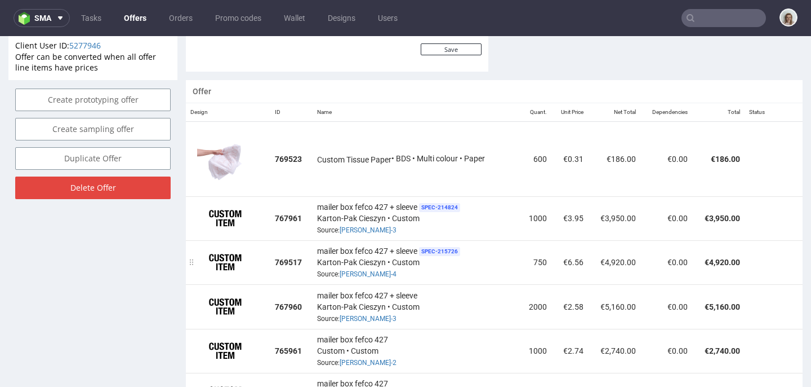
scroll to position [647, 0]
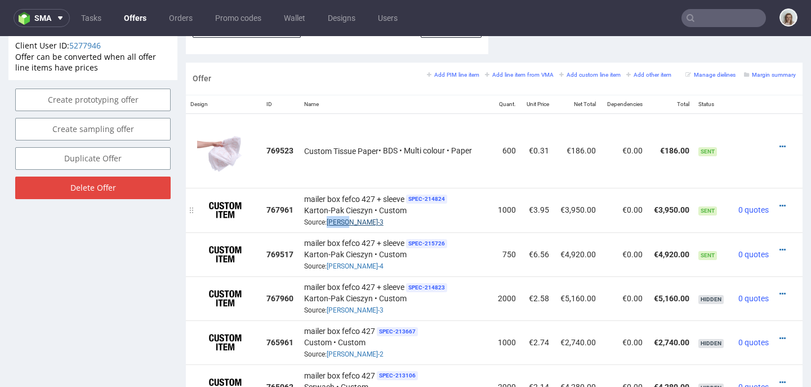
drag, startPoint x: 353, startPoint y: 220, endPoint x: 325, endPoint y: 216, distance: 27.9
click at [325, 216] on div "mailer box fefco 427 + sleeve SPEC- 214824 Karton-[GEOGRAPHIC_DATA] • Custom So…" at bounding box center [396, 209] width 184 height 35
copy link "[PERSON_NAME]-3"
click at [355, 226] on div "mailer box fefco 427 + sleeve SPEC- 214824 Karton-[GEOGRAPHIC_DATA] • Custom So…" at bounding box center [396, 209] width 184 height 35
drag, startPoint x: 352, startPoint y: 220, endPoint x: 326, endPoint y: 223, distance: 26.1
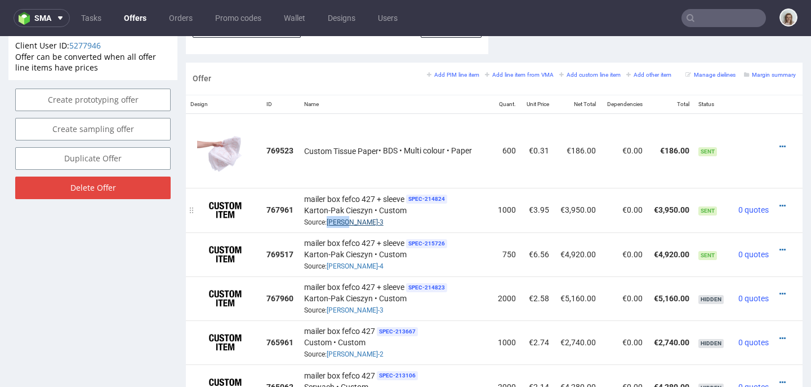
click at [326, 223] on div "mailer box fefco 427 + sleeve SPEC- 214824 Karton-[GEOGRAPHIC_DATA] • Custom So…" at bounding box center [396, 209] width 184 height 35
copy link "[PERSON_NAME]-3"
click at [780, 203] on icon at bounding box center [783, 206] width 6 height 8
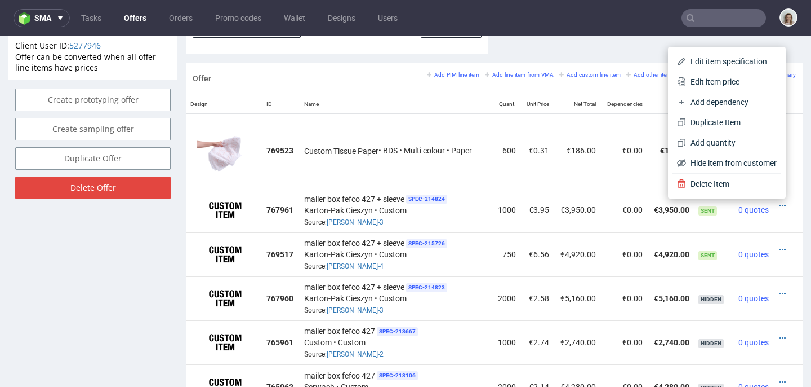
click at [704, 65] on span "Edit item specification" at bounding box center [731, 61] width 91 height 11
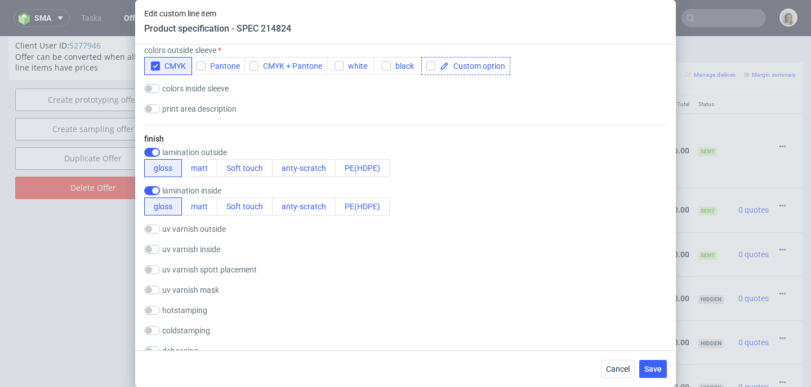
scroll to position [934, 0]
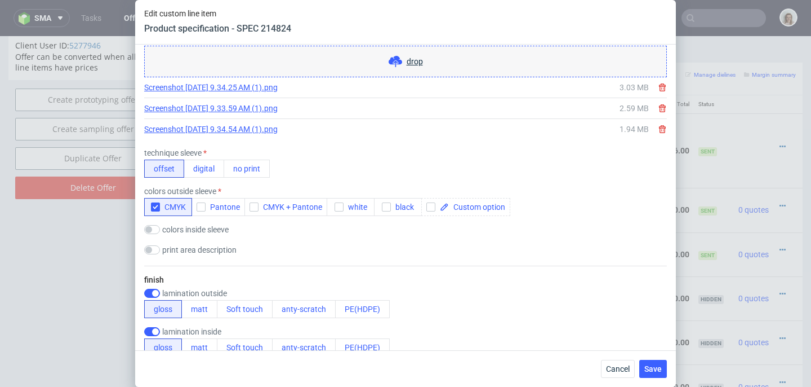
click at [252, 90] on link "Screenshot [DATE] 9.34.25 AM (1).png" at bounding box center [211, 87] width 134 height 11
click at [245, 106] on link "Screenshot [DATE] 9.33.59 AM (1).png" at bounding box center [211, 108] width 134 height 11
click at [261, 127] on link "Screenshot 2025-07-01 at 9.34.54 AM (1).png" at bounding box center [211, 128] width 134 height 11
click at [617, 365] on span "Cancel" at bounding box center [618, 369] width 24 height 8
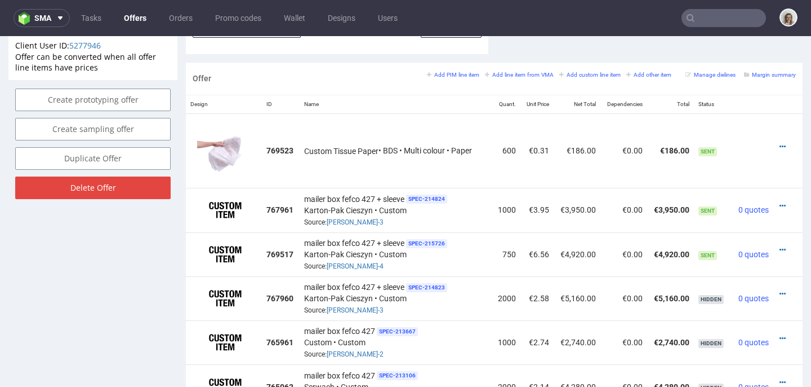
click at [727, 17] on input "text" at bounding box center [724, 18] width 85 height 18
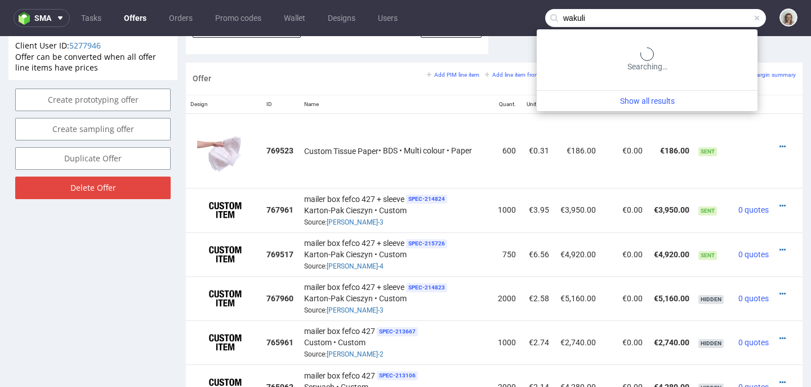
type input "wakuli"
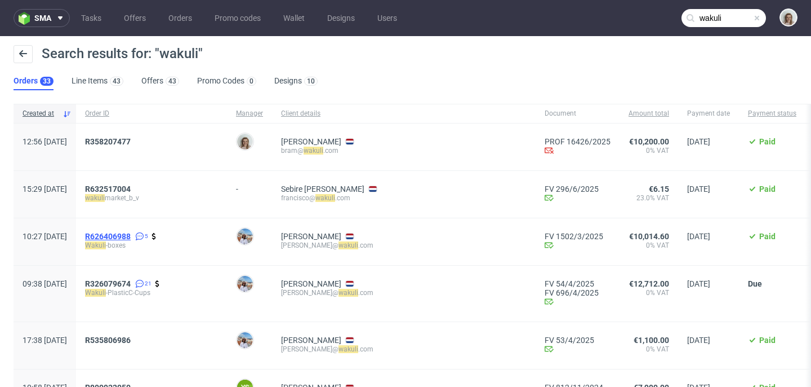
click at [131, 232] on span "R626406988" at bounding box center [108, 236] width 46 height 9
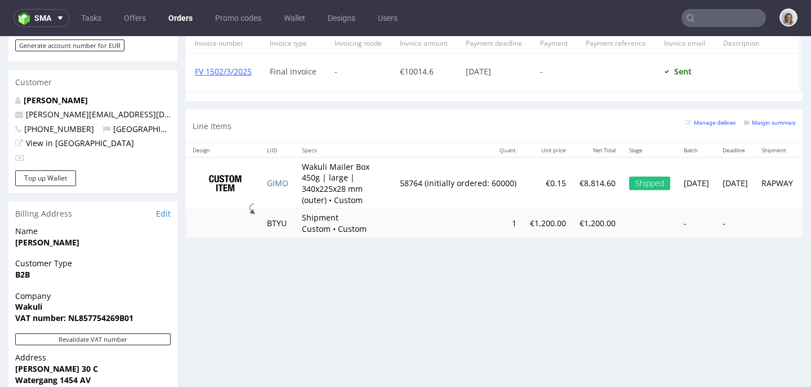
scroll to position [614, 0]
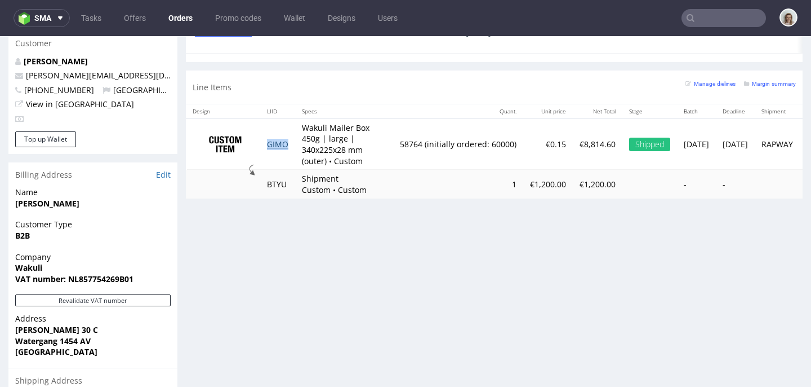
drag, startPoint x: 277, startPoint y: 157, endPoint x: 276, endPoint y: 151, distance: 6.4
click at [276, 156] on td "GIMO" at bounding box center [277, 143] width 35 height 51
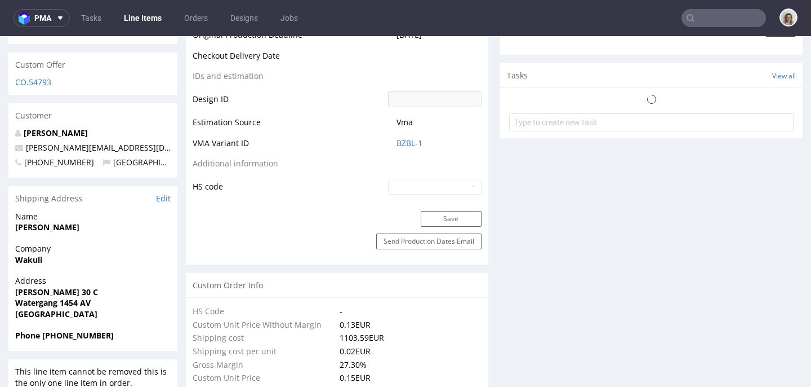
scroll to position [2, 0]
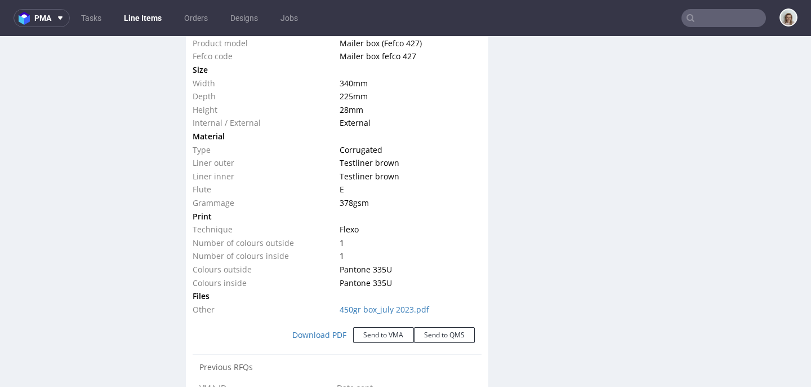
select select "in_progress"
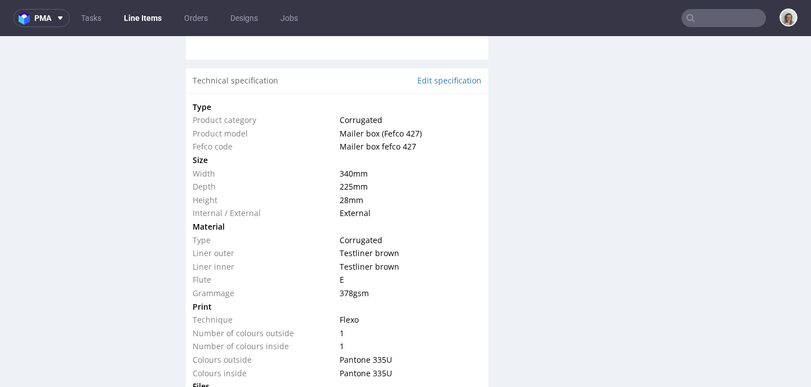
scroll to position [1189, 0]
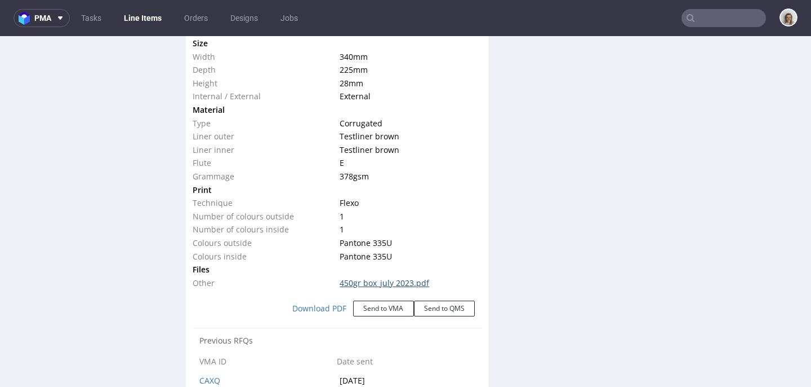
click at [392, 282] on link "450gr box_july 2023.pdf" at bounding box center [385, 282] width 90 height 11
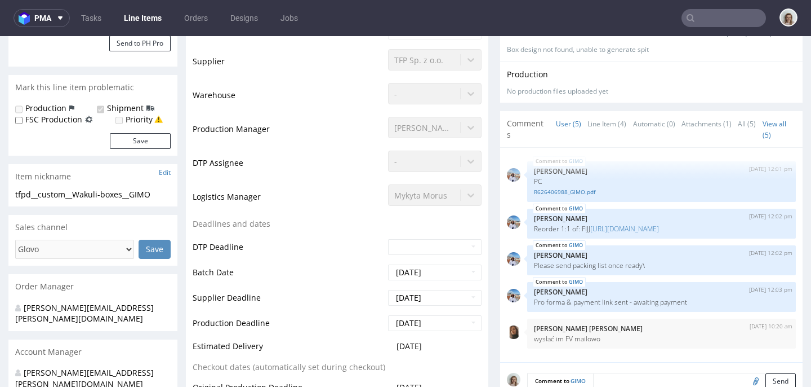
scroll to position [0, 0]
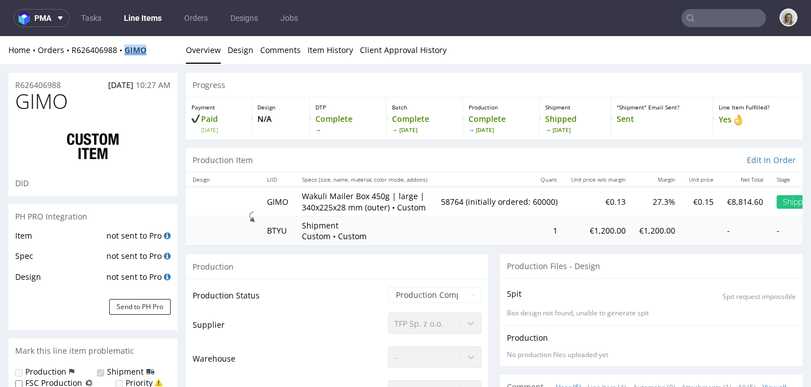
drag, startPoint x: 141, startPoint y: 51, endPoint x: 131, endPoint y: 52, distance: 10.8
click at [131, 52] on div "Home Orders R626406988 GIMO" at bounding box center [92, 50] width 169 height 11
copy strong "GIMO"
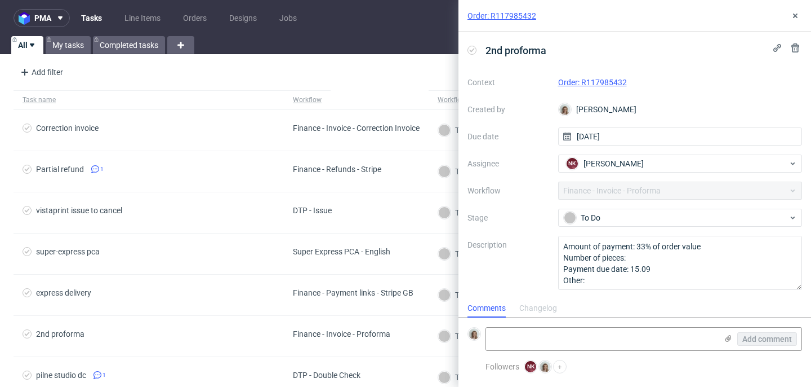
click at [609, 84] on link "Order: R117985432" at bounding box center [592, 82] width 69 height 9
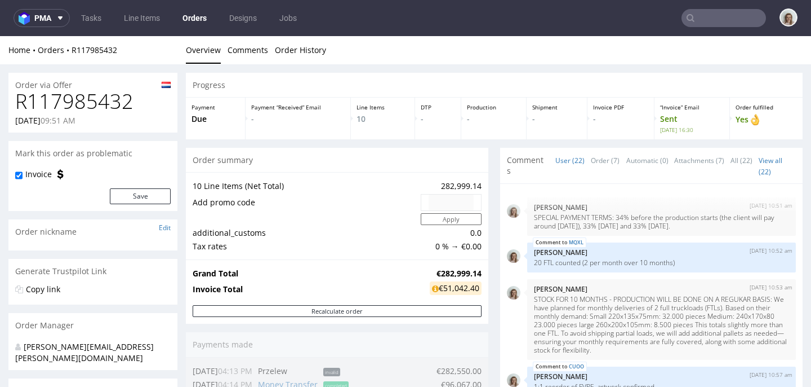
scroll to position [1022, 0]
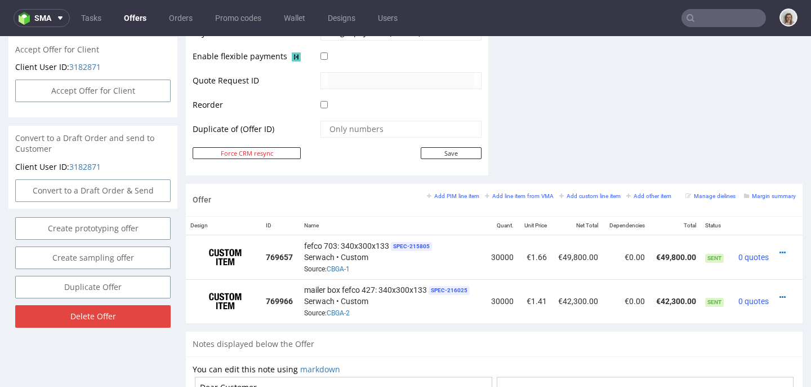
scroll to position [530, 0]
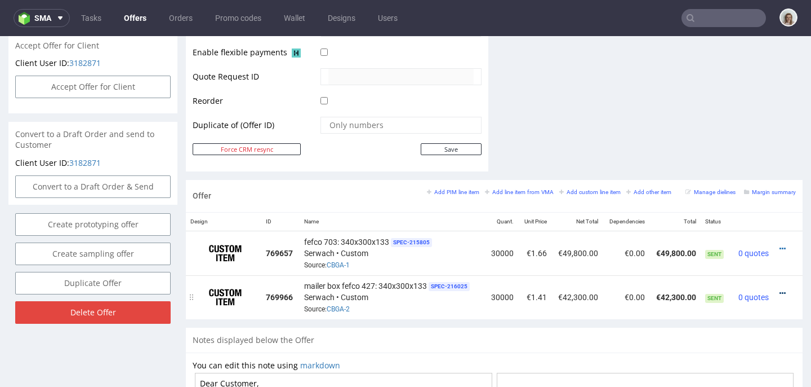
click at [780, 292] on icon at bounding box center [783, 293] width 6 height 8
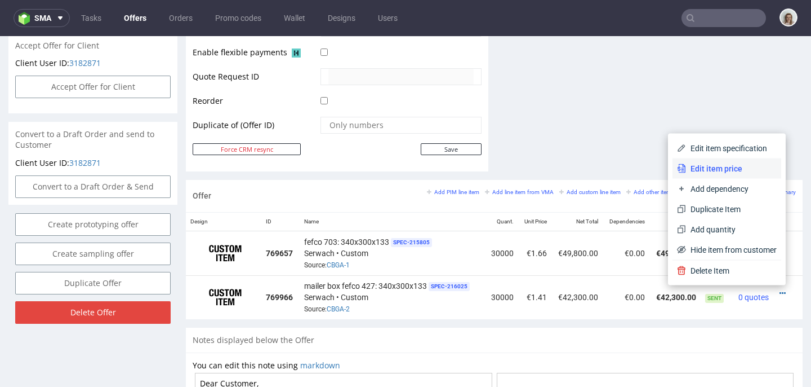
click at [700, 166] on span "Edit item price" at bounding box center [731, 168] width 91 height 11
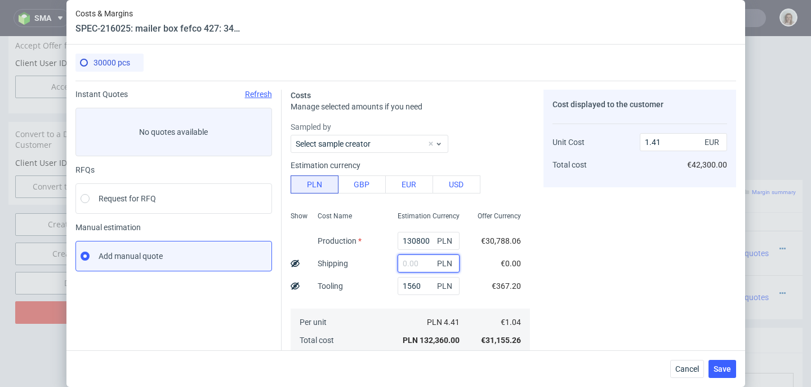
click at [398, 262] on input "text" at bounding box center [429, 263] width 62 height 18
paste input "8508,98"
type input "8508.98"
type input "1.5"
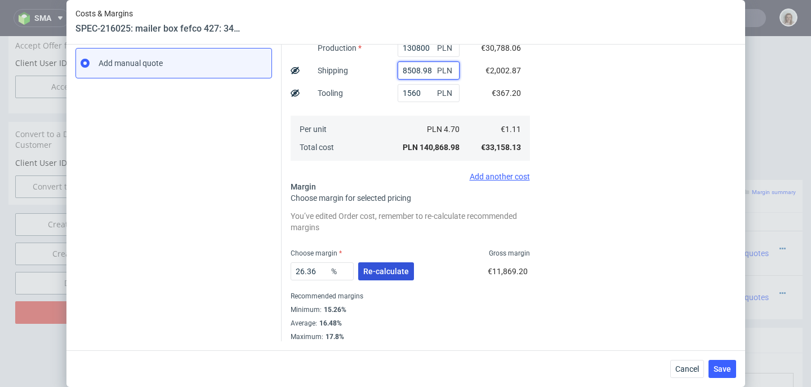
type input "8508.98"
click at [382, 269] on span "Re-calculate" at bounding box center [386, 271] width 46 height 8
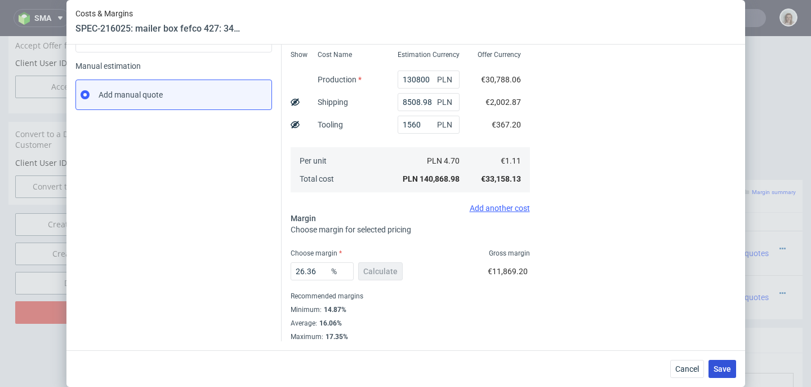
click at [723, 368] on span "Save" at bounding box center [722, 369] width 17 height 8
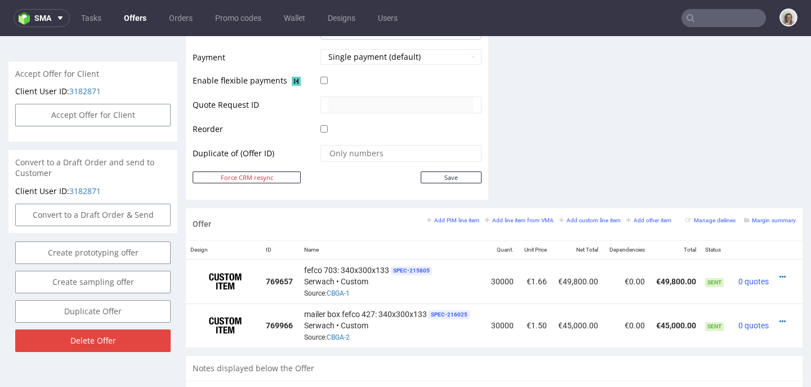
scroll to position [548, 0]
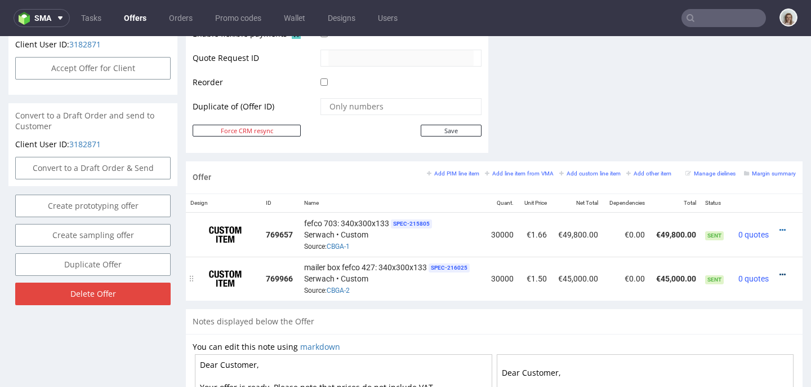
click at [780, 272] on icon at bounding box center [783, 274] width 6 height 8
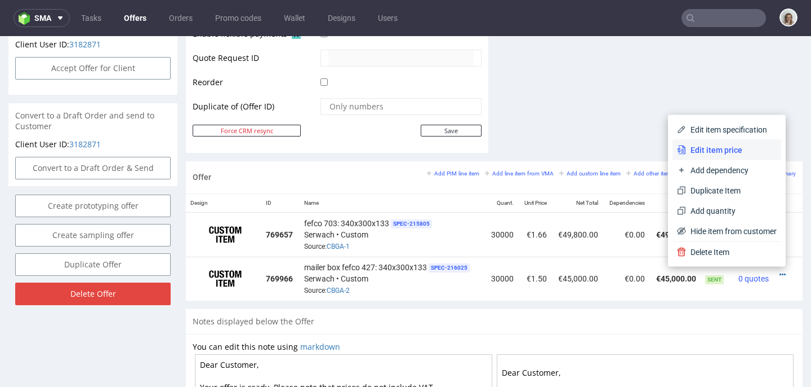
click at [706, 152] on span "Edit item price" at bounding box center [731, 149] width 91 height 11
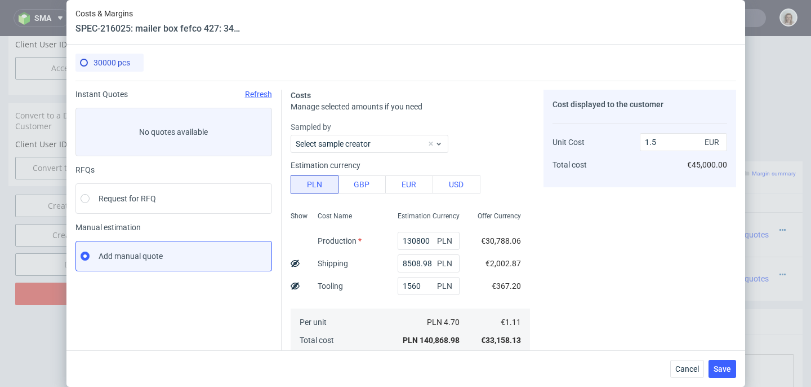
scroll to position [161, 0]
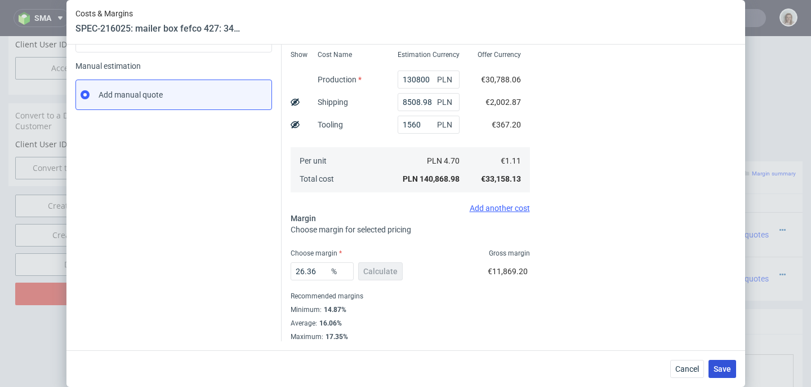
click at [731, 366] on span "Save" at bounding box center [722, 369] width 17 height 8
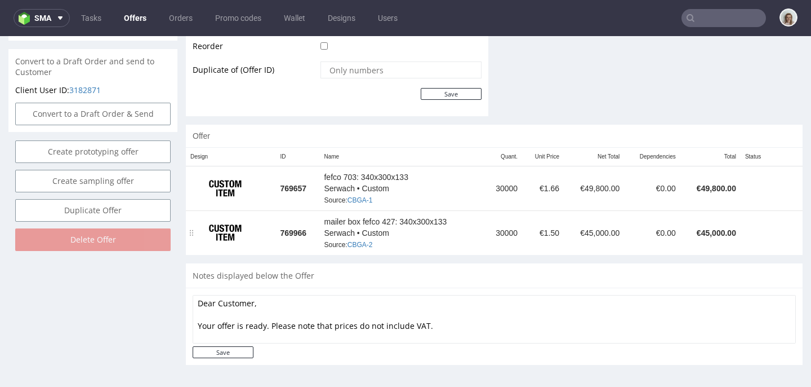
scroll to position [580, 0]
click at [741, 250] on td at bounding box center [756, 232] width 31 height 44
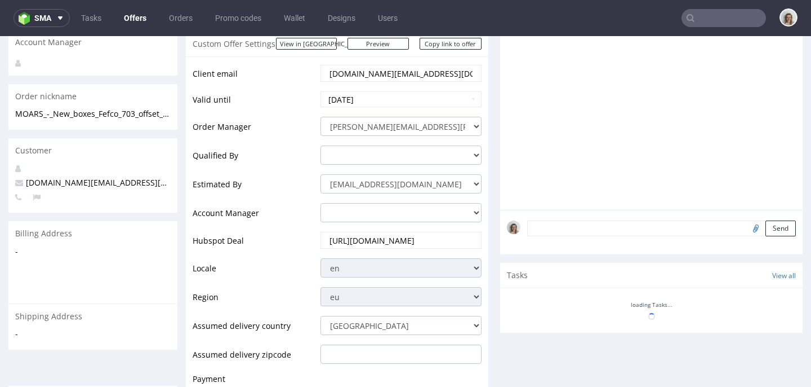
scroll to position [0, 0]
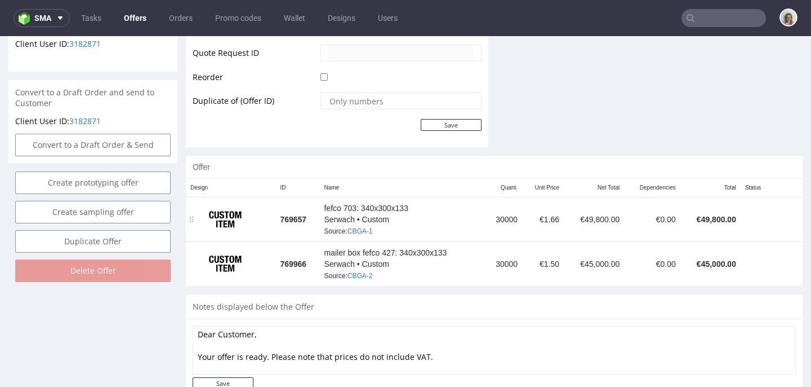
click at [748, 234] on td at bounding box center [756, 219] width 31 height 45
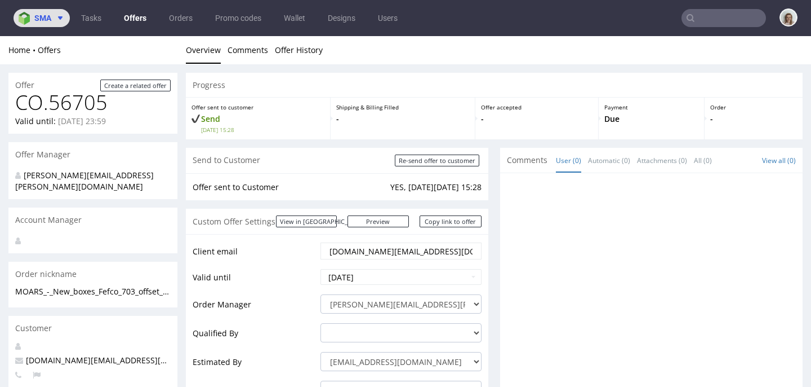
click at [36, 20] on span "sma" at bounding box center [42, 18] width 17 height 8
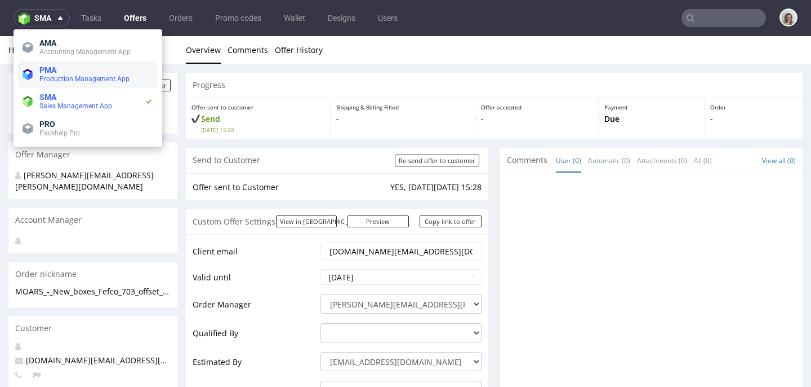
click at [57, 68] on span "PMA" at bounding box center [96, 69] width 114 height 9
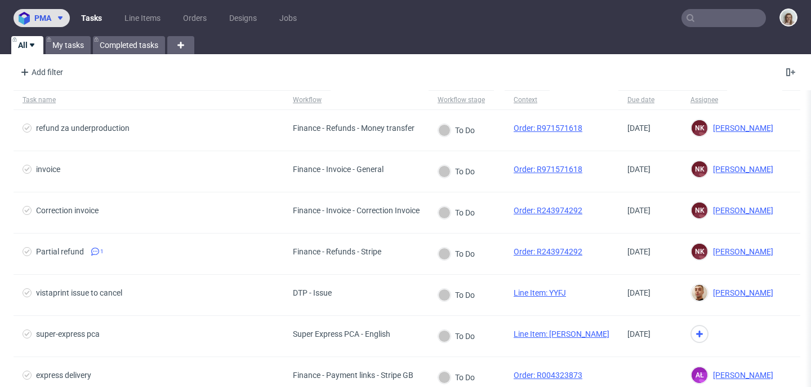
click at [51, 14] on span "pma" at bounding box center [42, 18] width 17 height 8
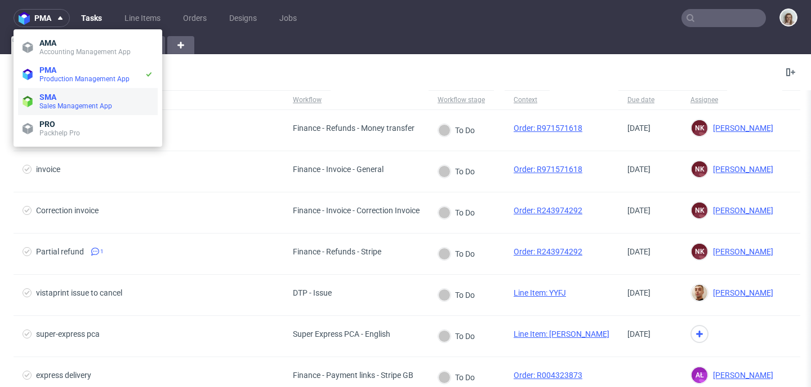
click at [87, 102] on span "Sales Management App" at bounding box center [75, 106] width 73 height 8
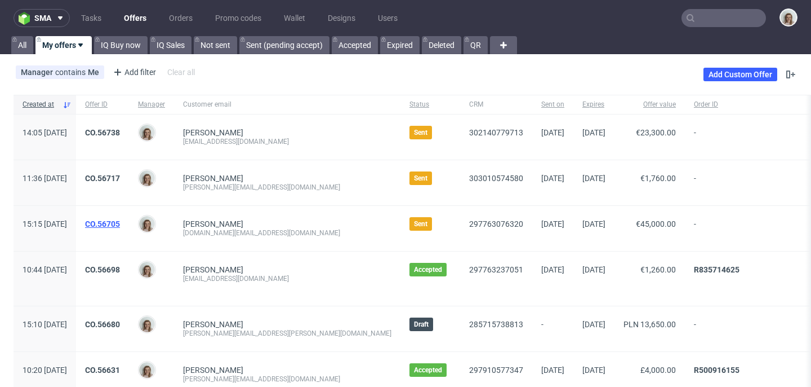
click at [120, 223] on link "CO.56705" at bounding box center [102, 223] width 35 height 9
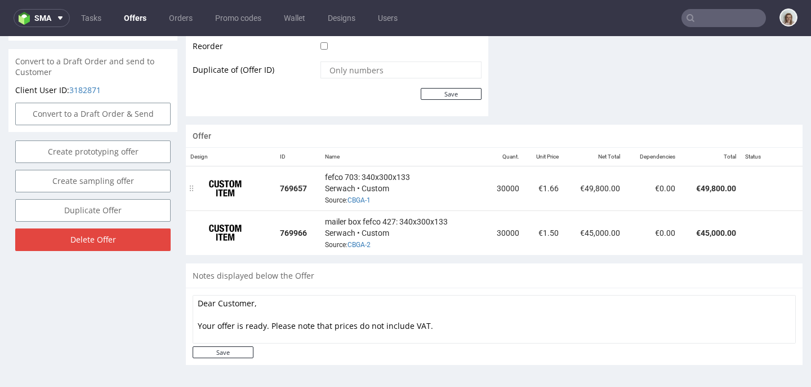
scroll to position [602, 0]
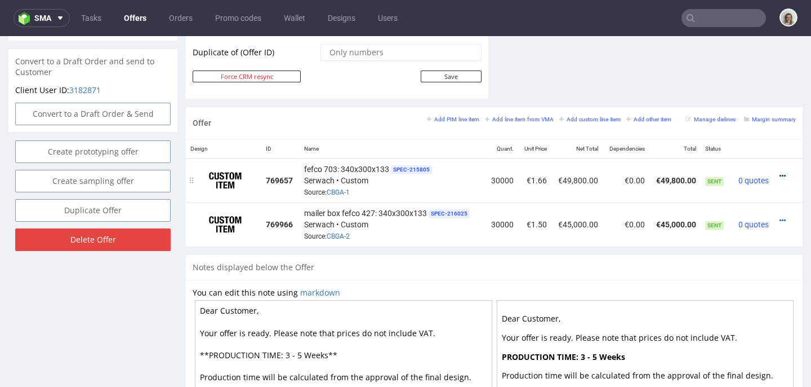
click at [780, 176] on icon at bounding box center [783, 176] width 6 height 8
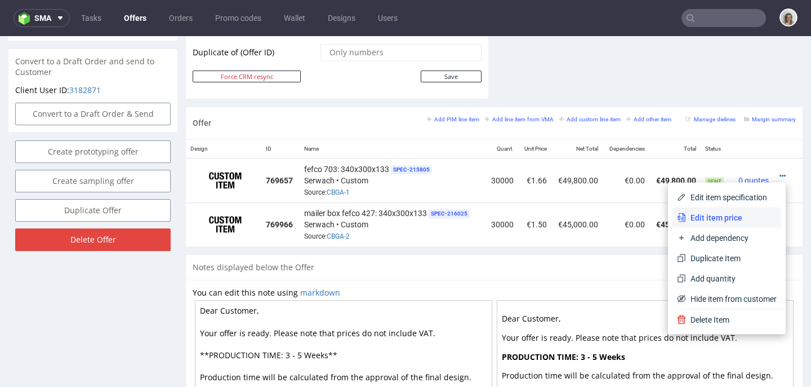
click at [720, 212] on span "Edit item price" at bounding box center [731, 217] width 91 height 11
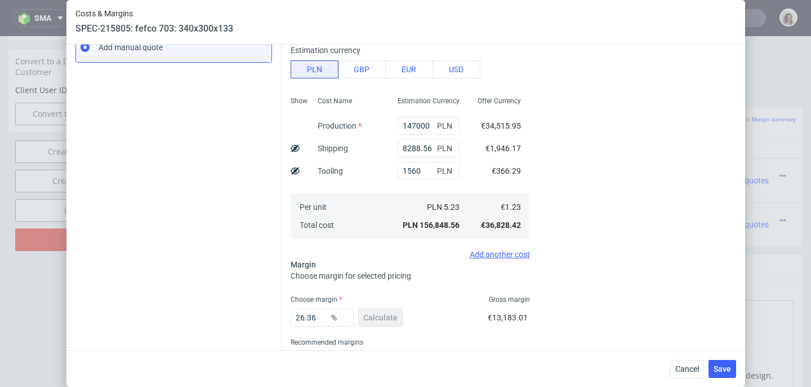
scroll to position [255, 0]
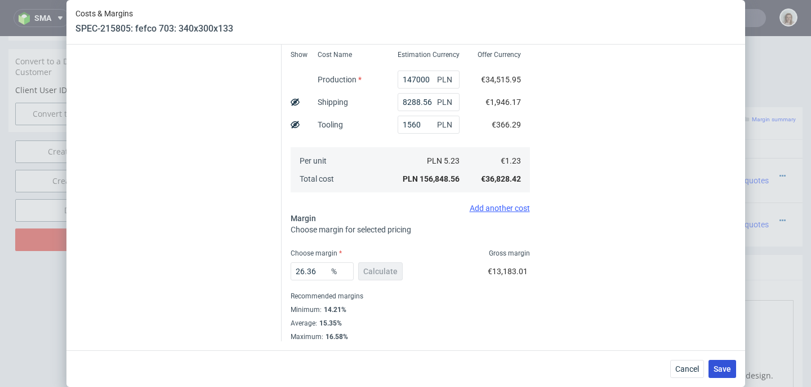
click at [721, 366] on span "Save" at bounding box center [722, 369] width 17 height 8
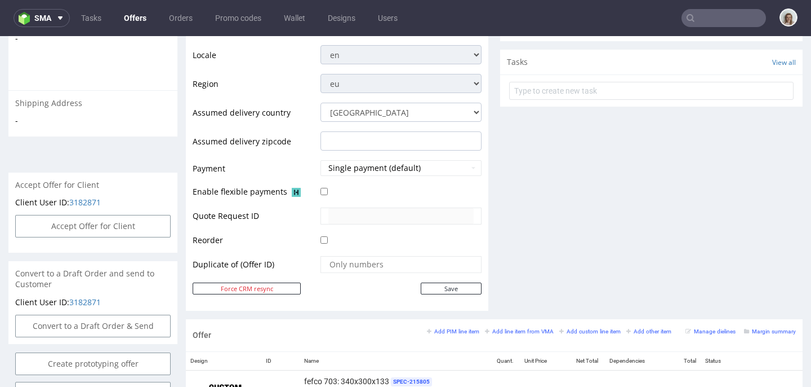
scroll to position [609, 0]
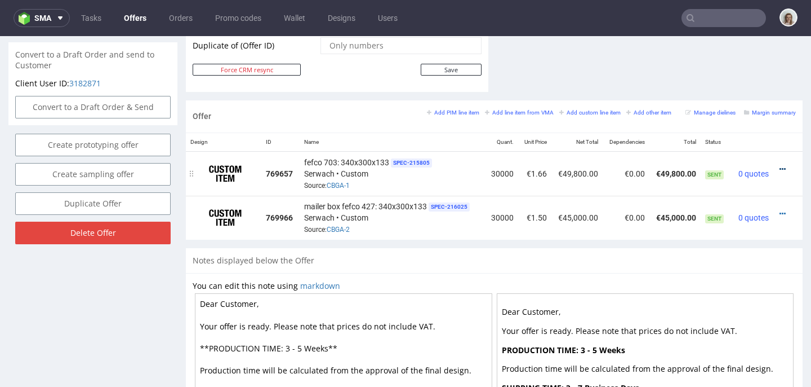
click at [780, 168] on icon at bounding box center [783, 169] width 6 height 8
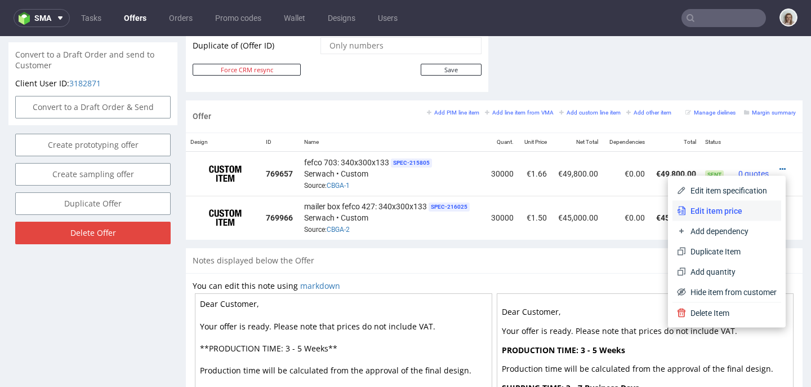
click at [709, 210] on span "Edit item price" at bounding box center [731, 210] width 91 height 11
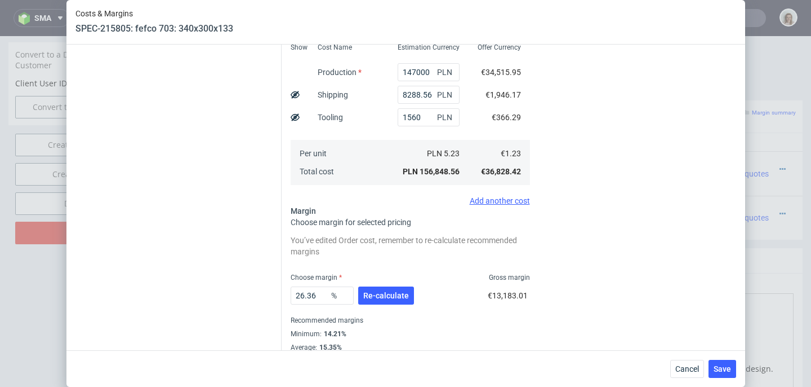
scroll to position [286, 0]
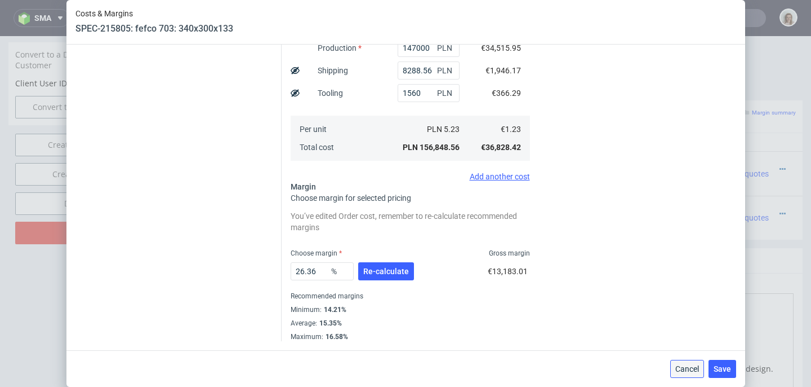
click at [694, 371] on span "Cancel" at bounding box center [688, 369] width 24 height 8
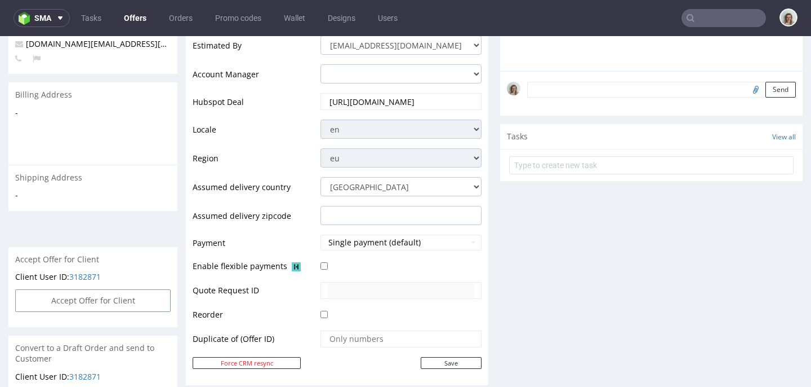
scroll to position [0, 0]
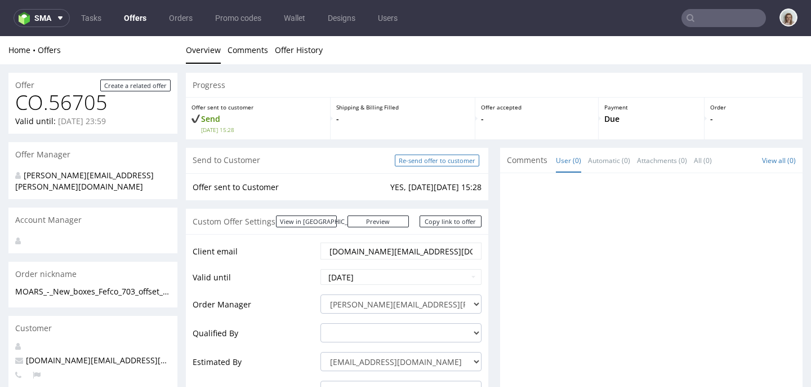
click at [447, 157] on input "Re-send offer to customer" at bounding box center [437, 160] width 85 height 12
type input "In progress..."
click at [455, 217] on link "Copy link to offer" at bounding box center [451, 221] width 62 height 12
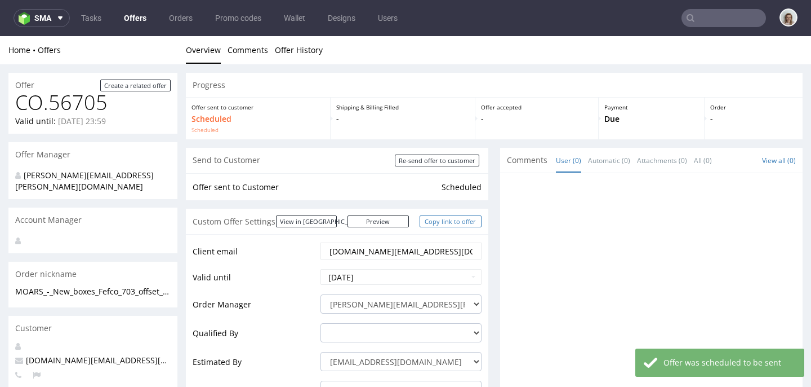
click at [451, 222] on link "Copy link to offer" at bounding box center [451, 221] width 62 height 12
